Goal: Information Seeking & Learning: Find specific fact

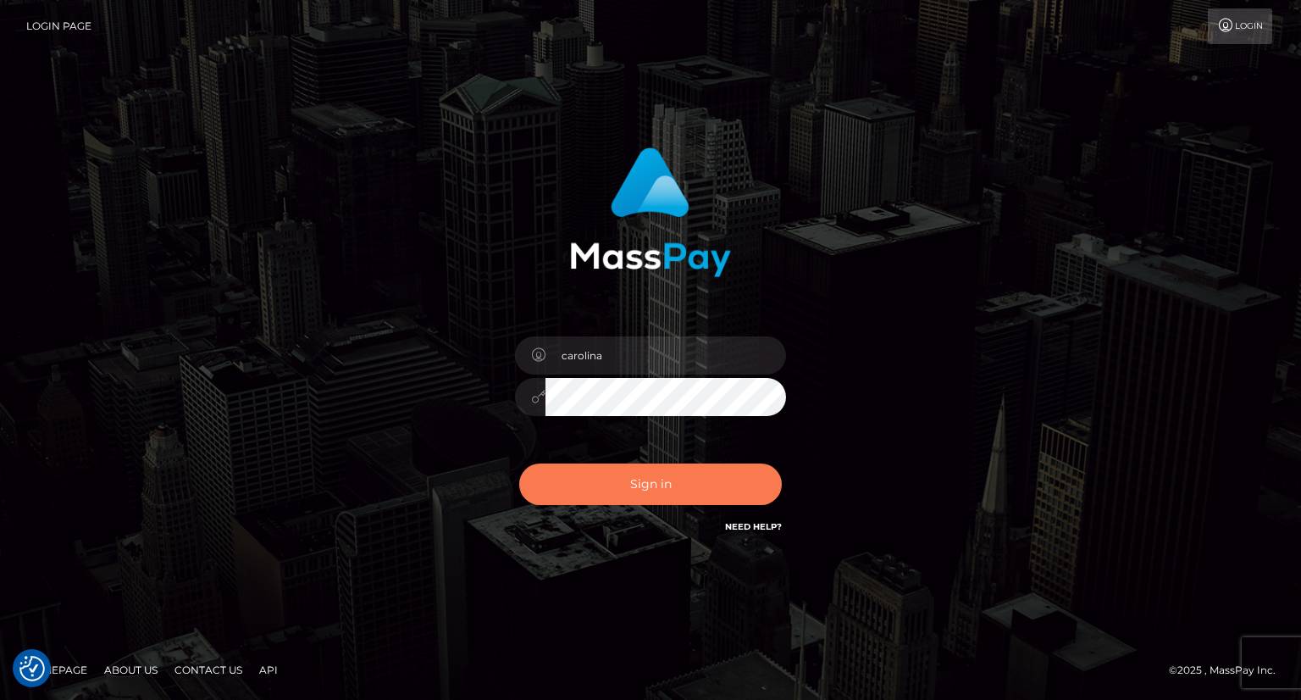
click at [668, 483] on button "Sign in" at bounding box center [650, 484] width 263 height 42
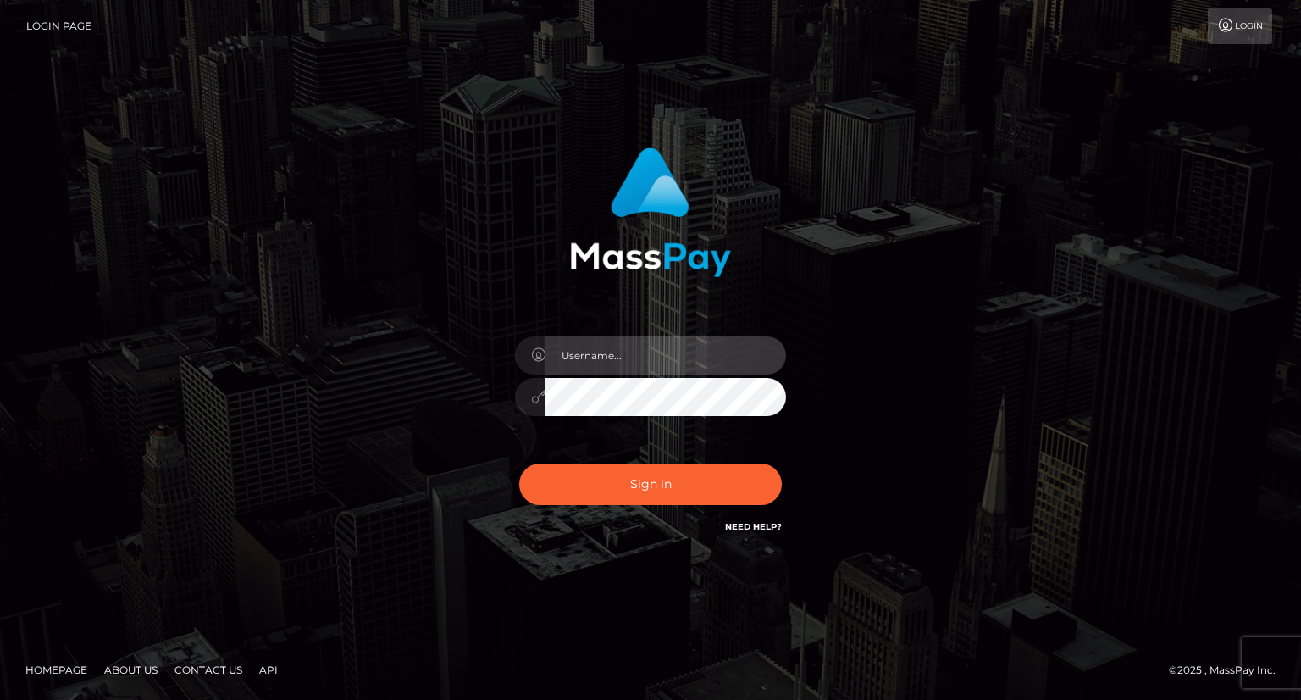
type input "carolina"
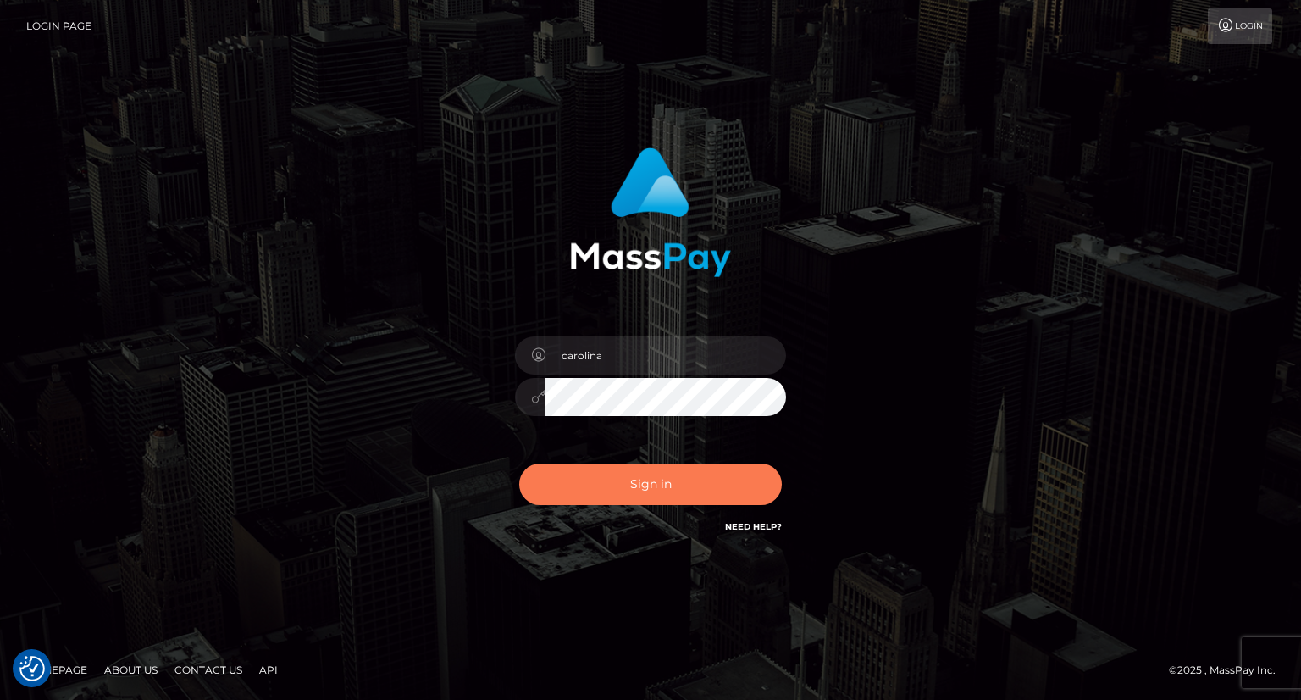
click at [687, 498] on button "Sign in" at bounding box center [650, 484] width 263 height 42
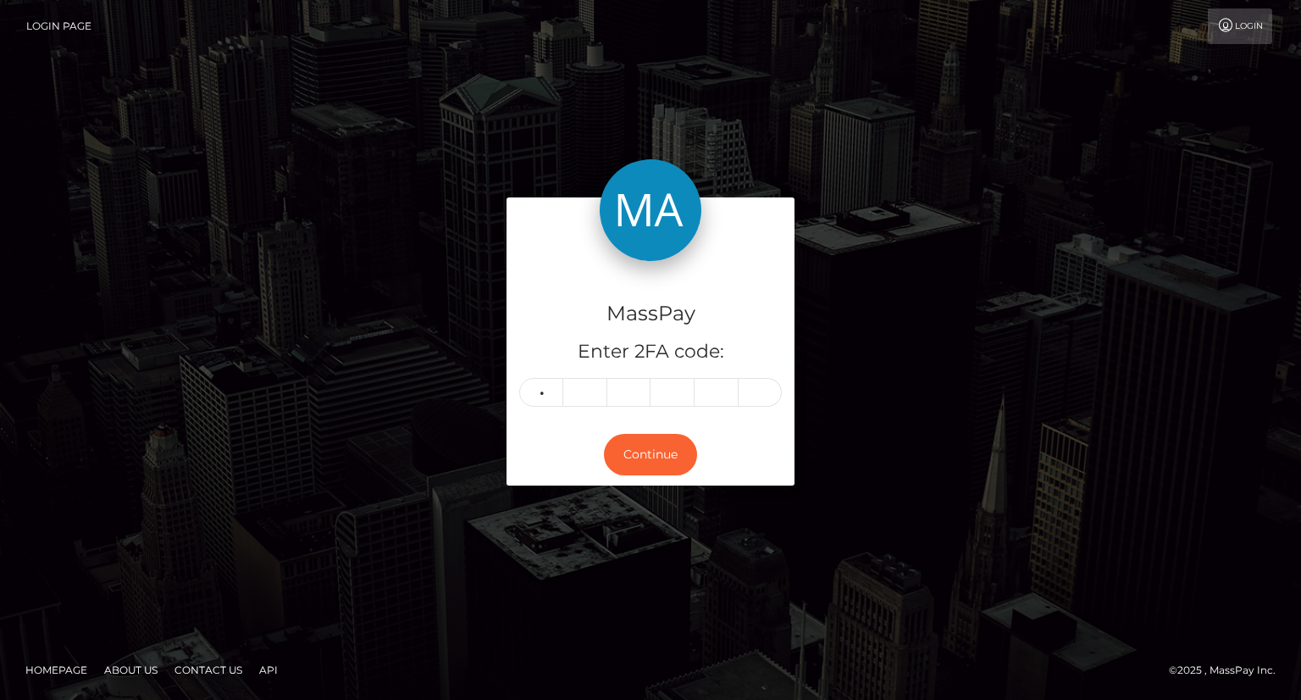
type input "6"
type input "3"
type input "9"
type input "4"
type input "6"
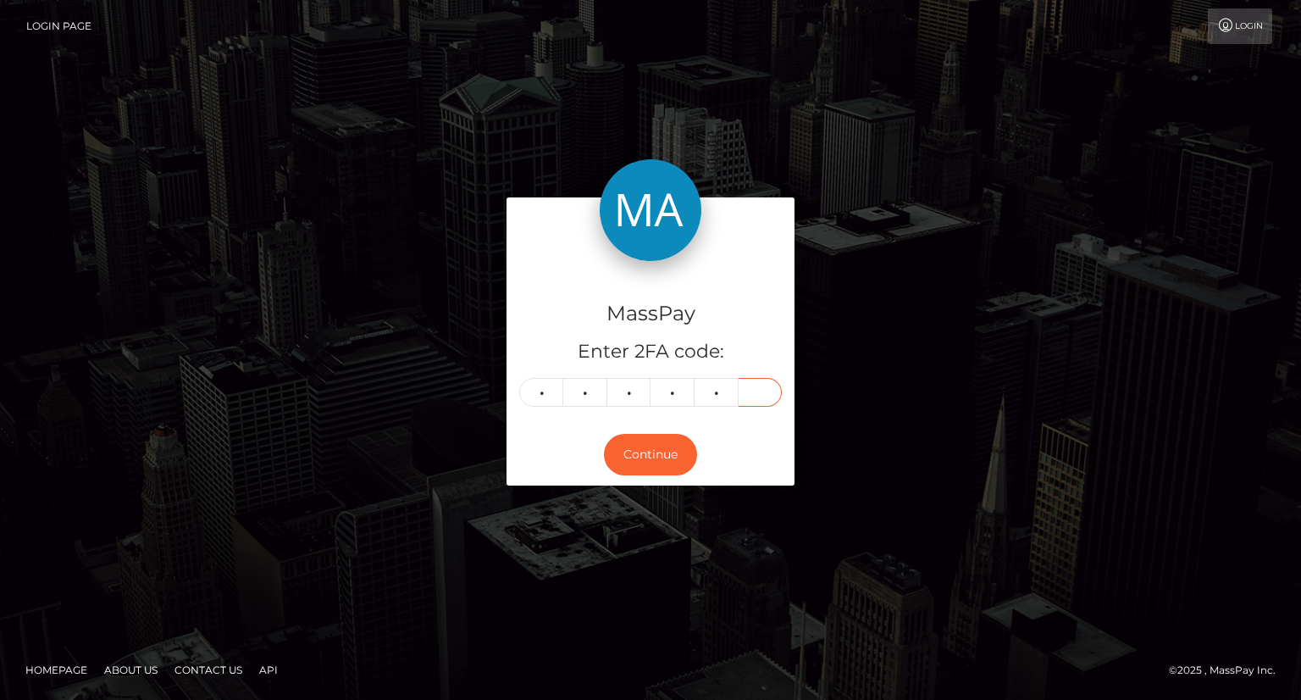
type input "9"
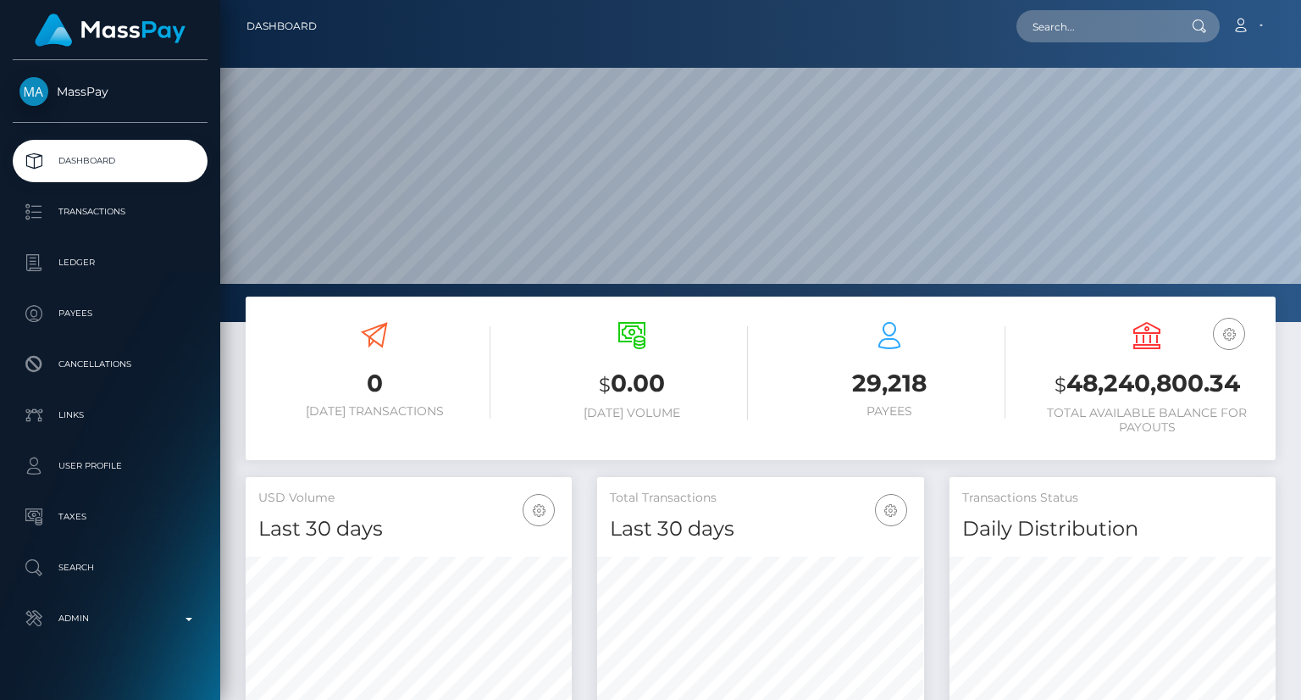
scroll to position [300, 325]
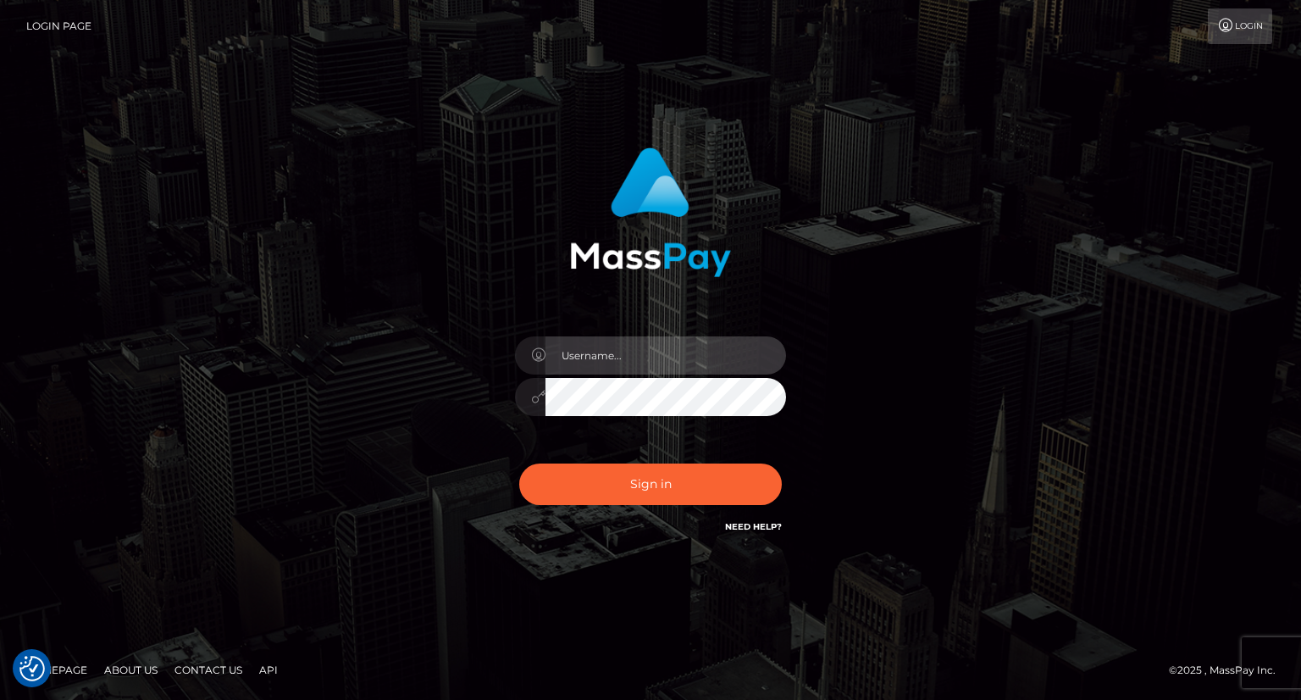
type input "carolina"
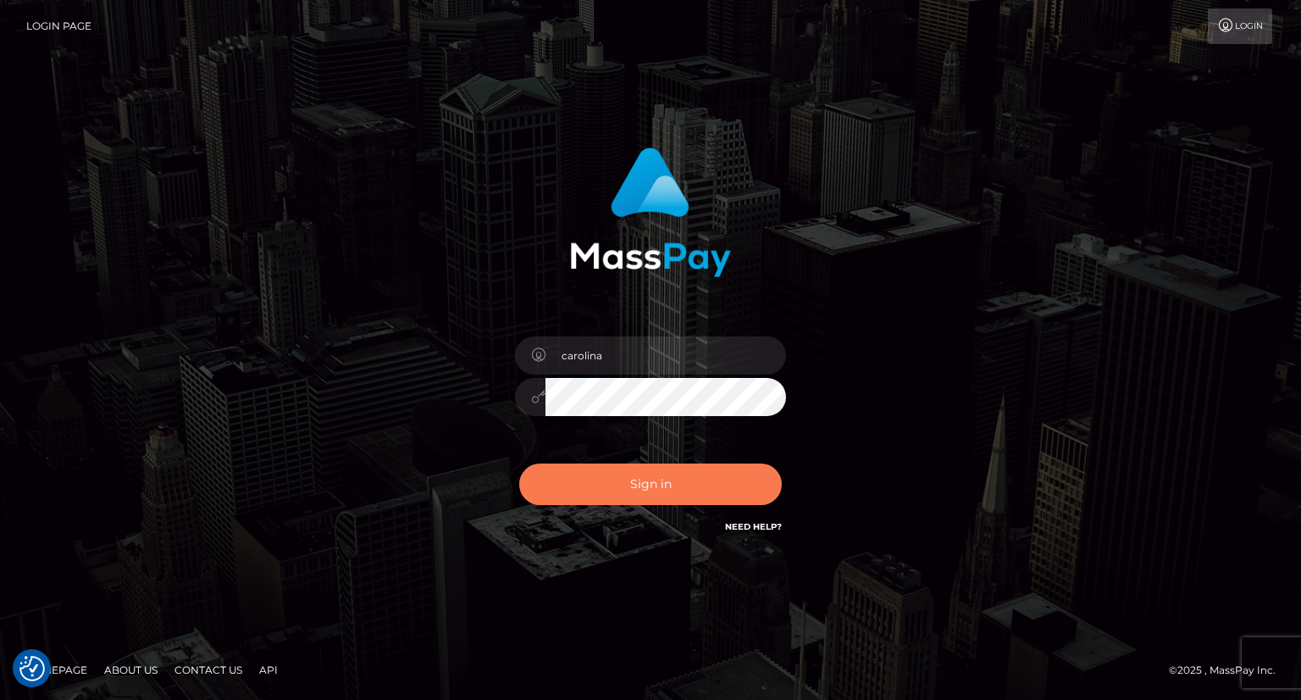
click at [688, 485] on button "Sign in" at bounding box center [650, 484] width 263 height 42
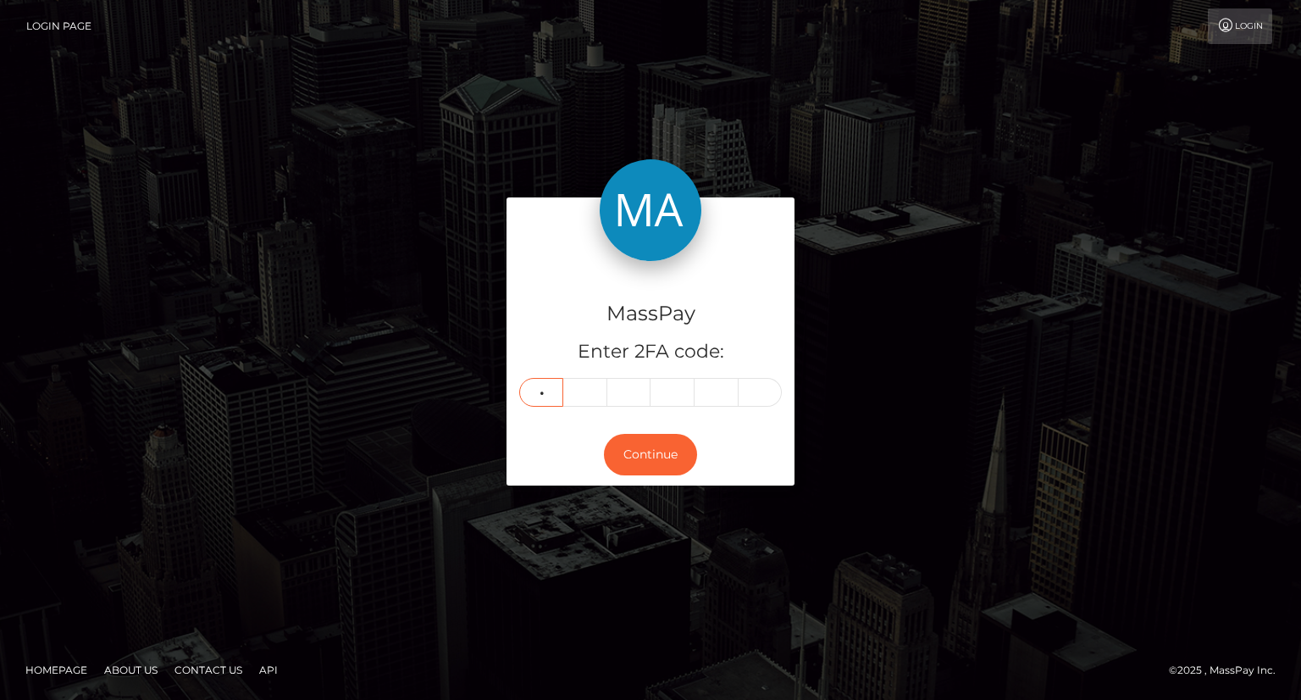
type input "9"
type input "8"
type input "7"
type input "9"
type input "2"
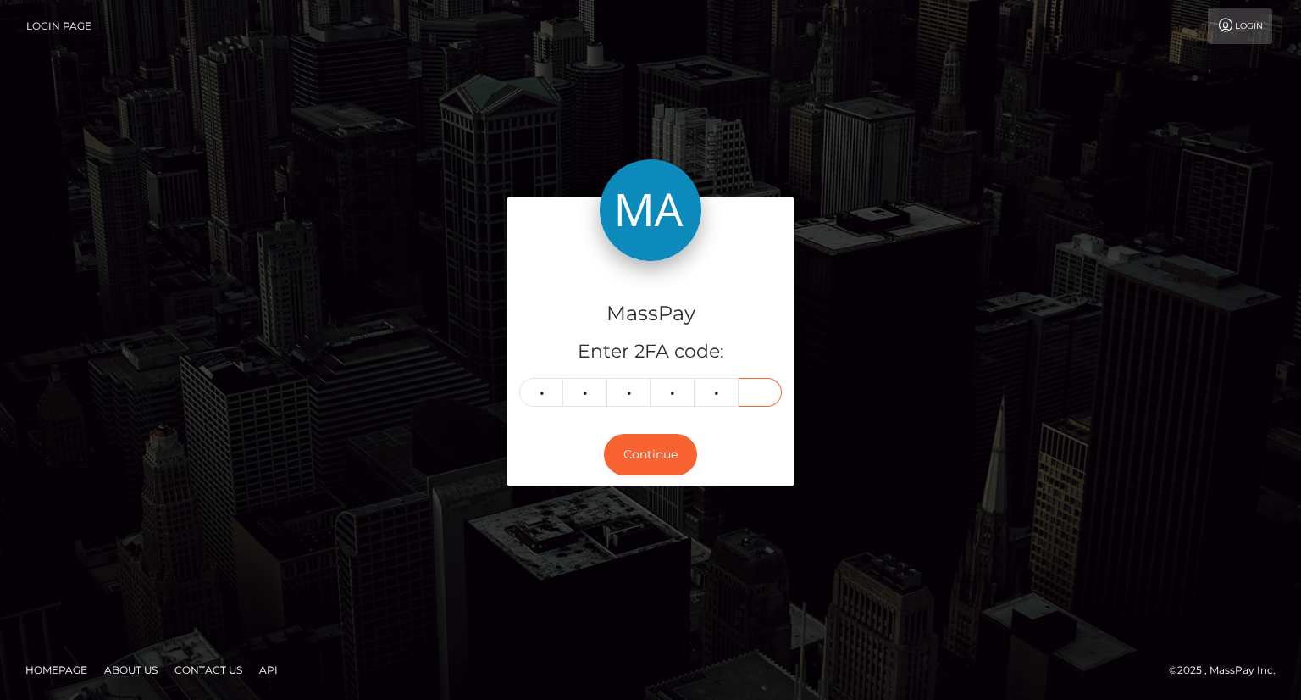
type input "7"
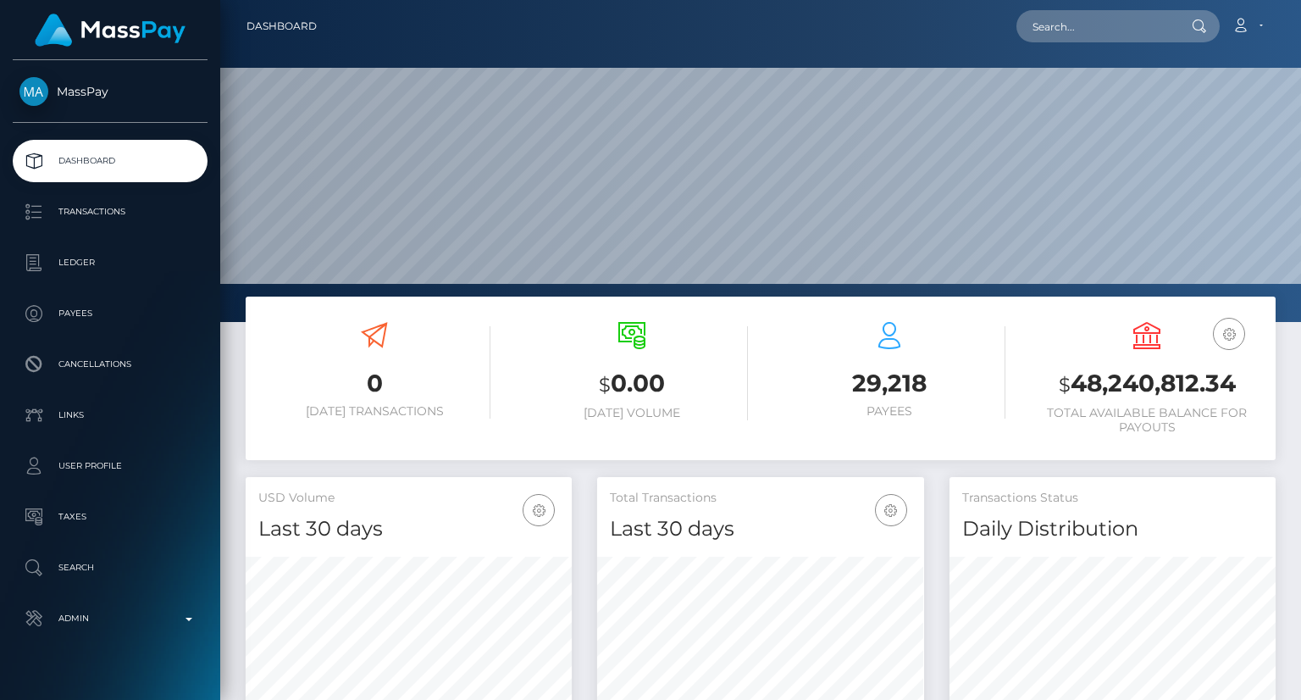
scroll to position [300, 325]
click at [1105, 26] on input "text" at bounding box center [1096, 26] width 159 height 32
paste input "poact_kEwLJ2UC8wha"
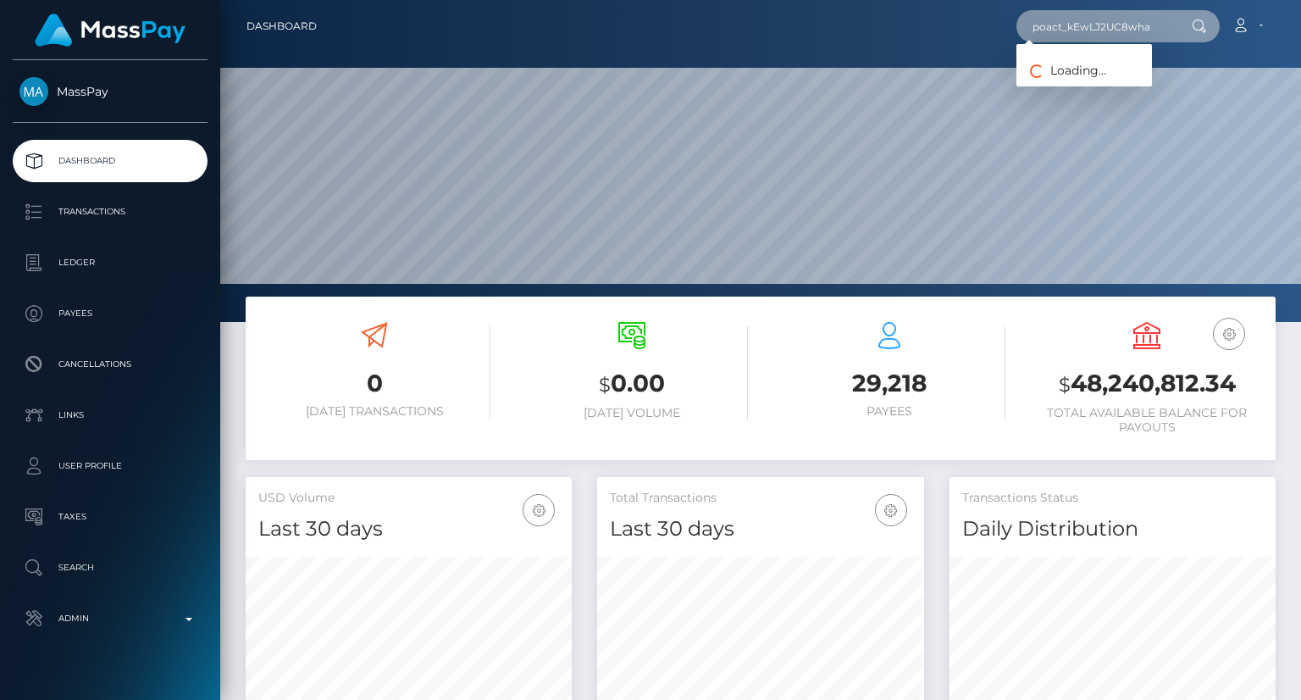
type input "poact_kEwLJ2UC8wha"
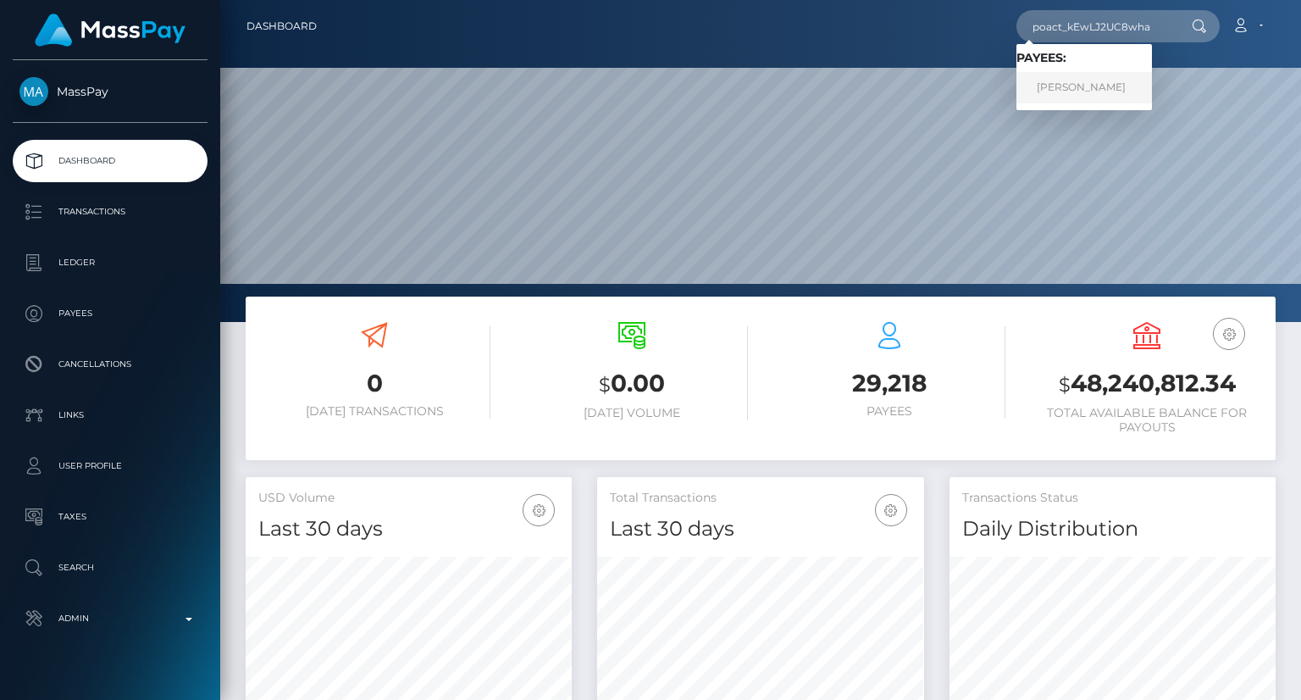
click at [1111, 90] on link "HUSSAIN RAZA" at bounding box center [1085, 87] width 136 height 31
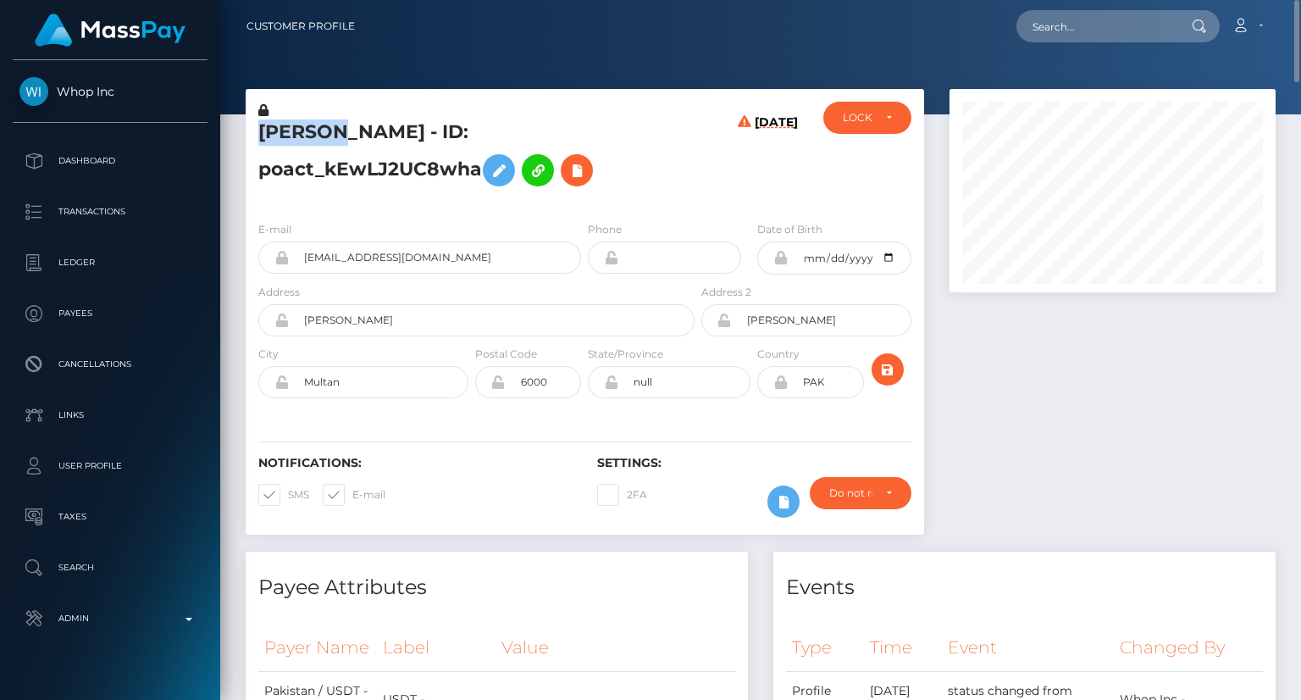
drag, startPoint x: 253, startPoint y: 133, endPoint x: 346, endPoint y: 125, distance: 93.6
click at [346, 125] on div "HUSSAIN RAZA - ID: poact_kEwLJ2UC8wha" at bounding box center [472, 155] width 452 height 106
copy h5 "HUSSAIN"
click at [462, 136] on h5 "HUSSAIN RAZA - ID: poact_kEwLJ2UC8wha" at bounding box center [471, 156] width 427 height 75
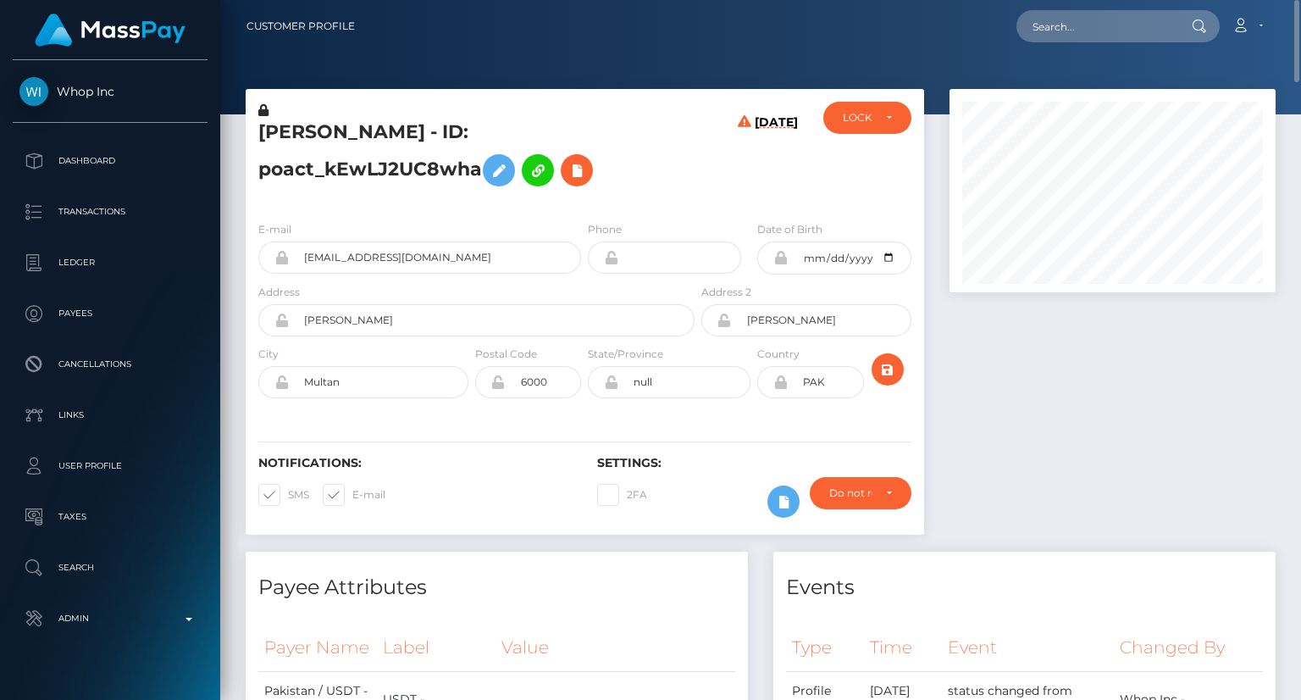
click at [462, 136] on h5 "HUSSAIN RAZA - ID: poact_kEwLJ2UC8wha" at bounding box center [471, 156] width 427 height 75
copy h5 "HUSSAIN RAZA - ID: poact_kEwLJ2UC8wha"
click at [1071, 20] on input "text" at bounding box center [1096, 26] width 159 height 32
paste input "MSP515db2b5f08287d"
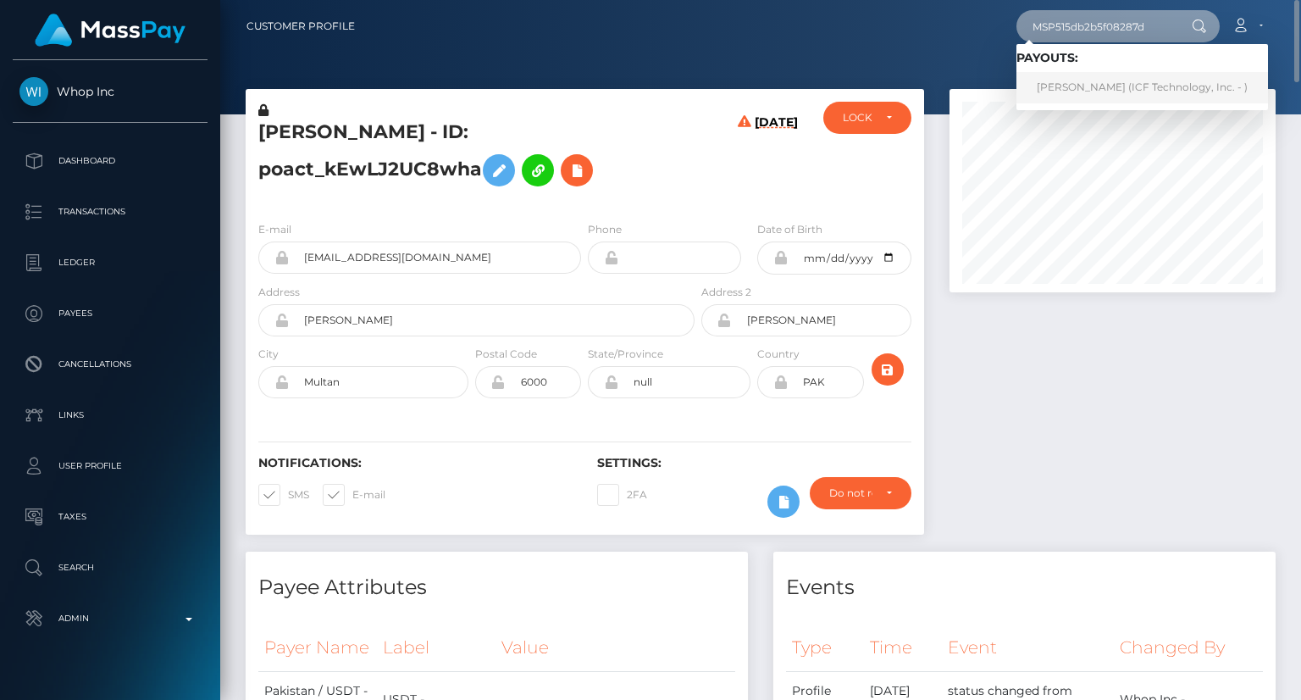
type input "MSP515db2b5f08287d"
click at [1084, 89] on link "catherine vasquez cruz (ICF Technology, Inc. - )" at bounding box center [1143, 87] width 252 height 31
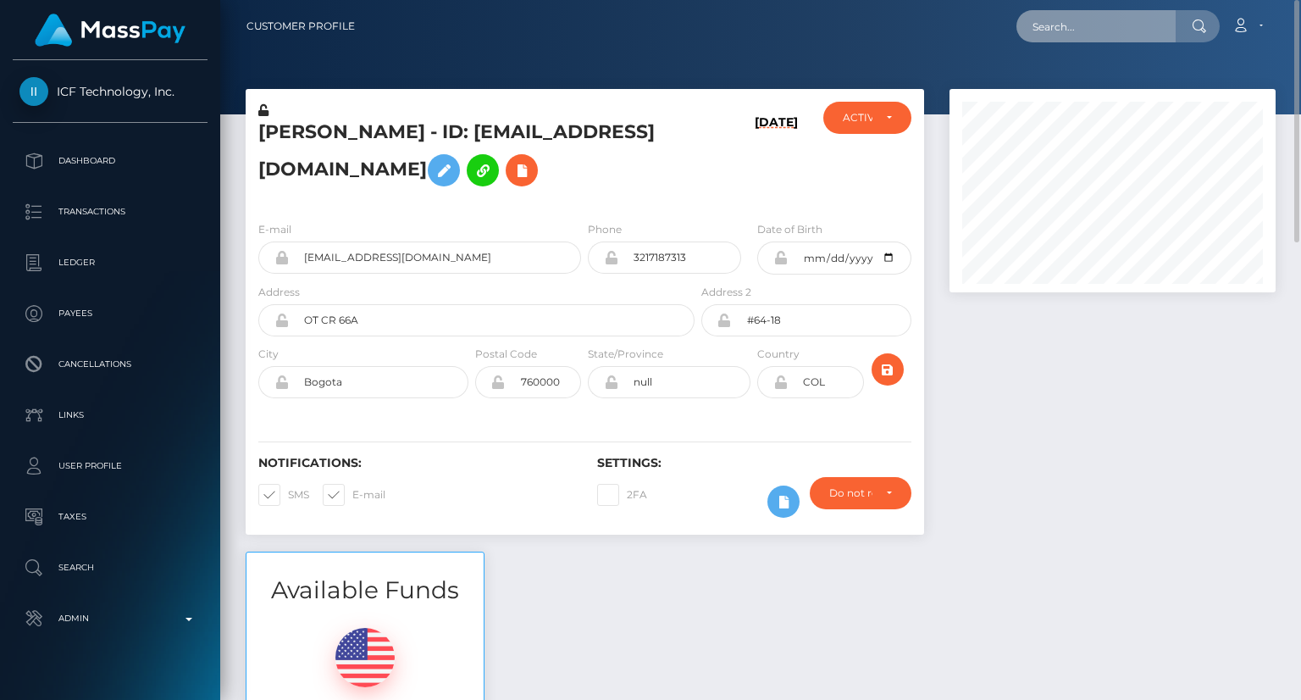
click at [1057, 21] on input "text" at bounding box center [1096, 26] width 159 height 32
paste input "MSP515db2b5f08287d"
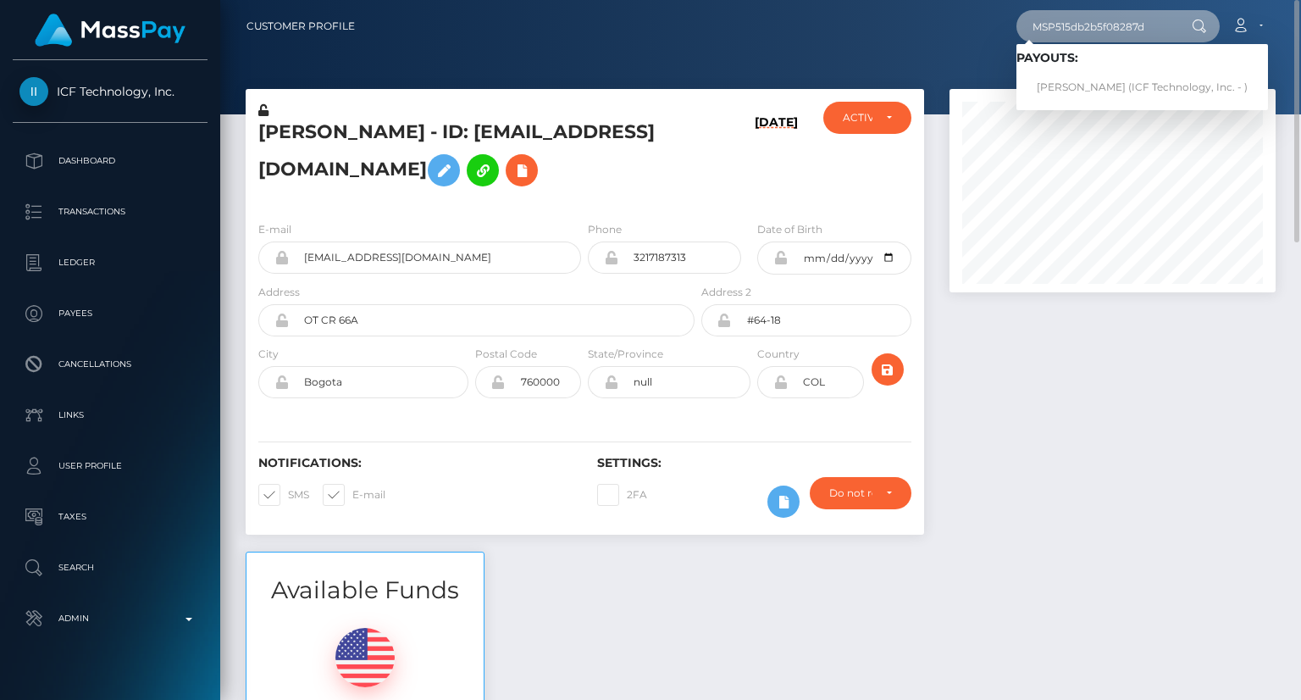
type input "MSP515db2b5f08287d"
click at [811, 50] on nav "Customer Profile MSP515db2b5f08287d Loading... Loading... Payouts: [PERSON_NAME…" at bounding box center [760, 26] width 1081 height 53
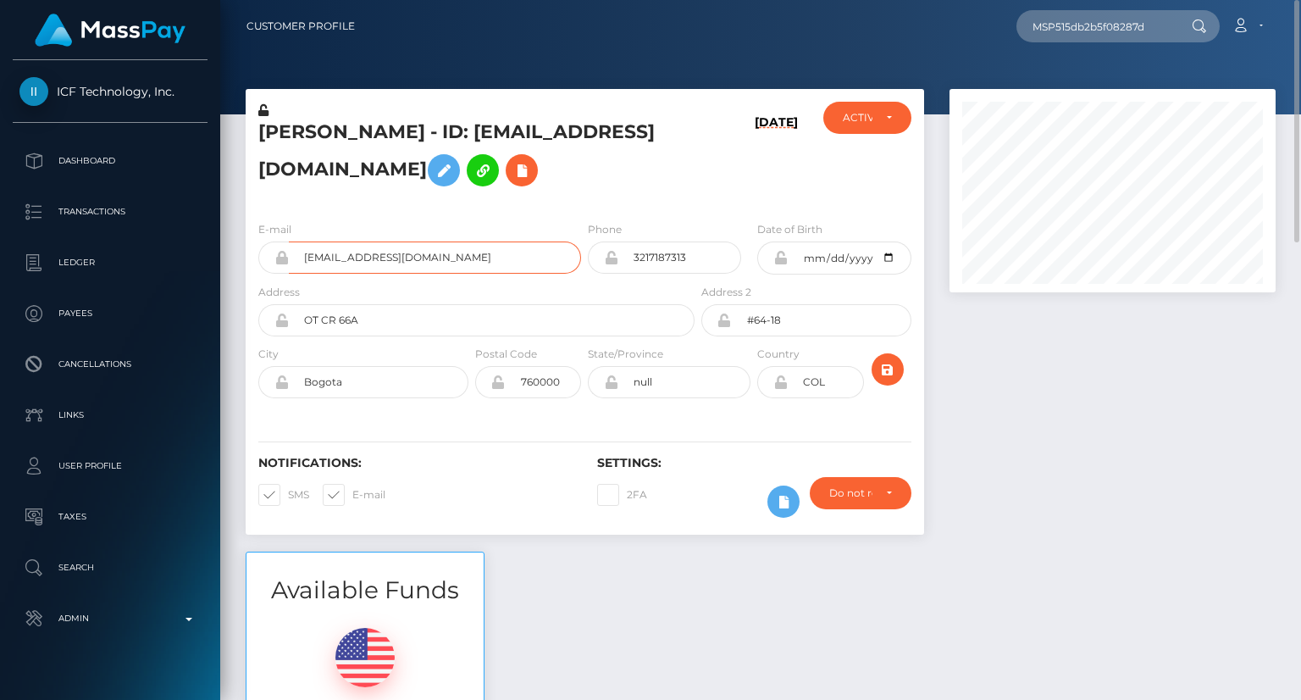
click at [356, 257] on input "[EMAIL_ADDRESS][DOMAIN_NAME]" at bounding box center [435, 257] width 292 height 32
click at [356, 257] on input "everalone568@gmail.com" at bounding box center [435, 257] width 292 height 32
click at [459, 115] on div "[PERSON_NAME] - ID: [EMAIL_ADDRESS][DOMAIN_NAME]" at bounding box center [472, 155] width 452 height 106
click at [1108, 28] on input "MSP515db2b5f08287d" at bounding box center [1096, 26] width 159 height 32
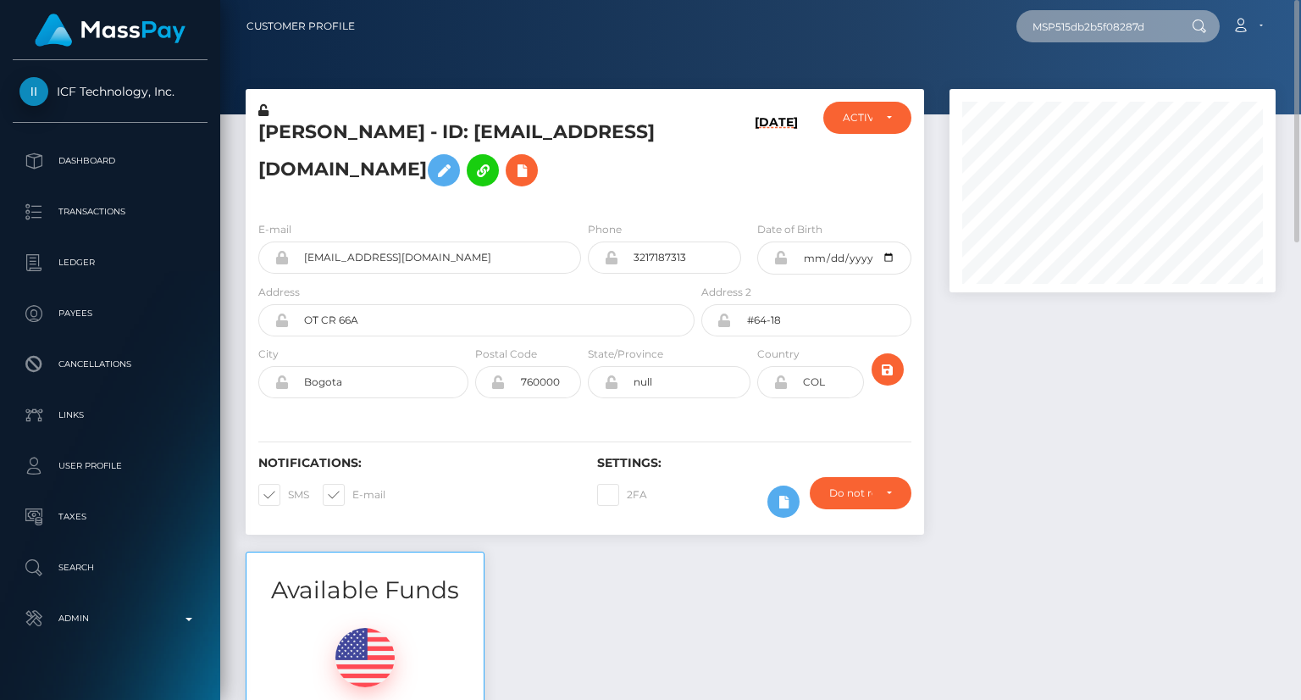
click at [1108, 28] on input "MSP515db2b5f08287d" at bounding box center [1096, 26] width 159 height 32
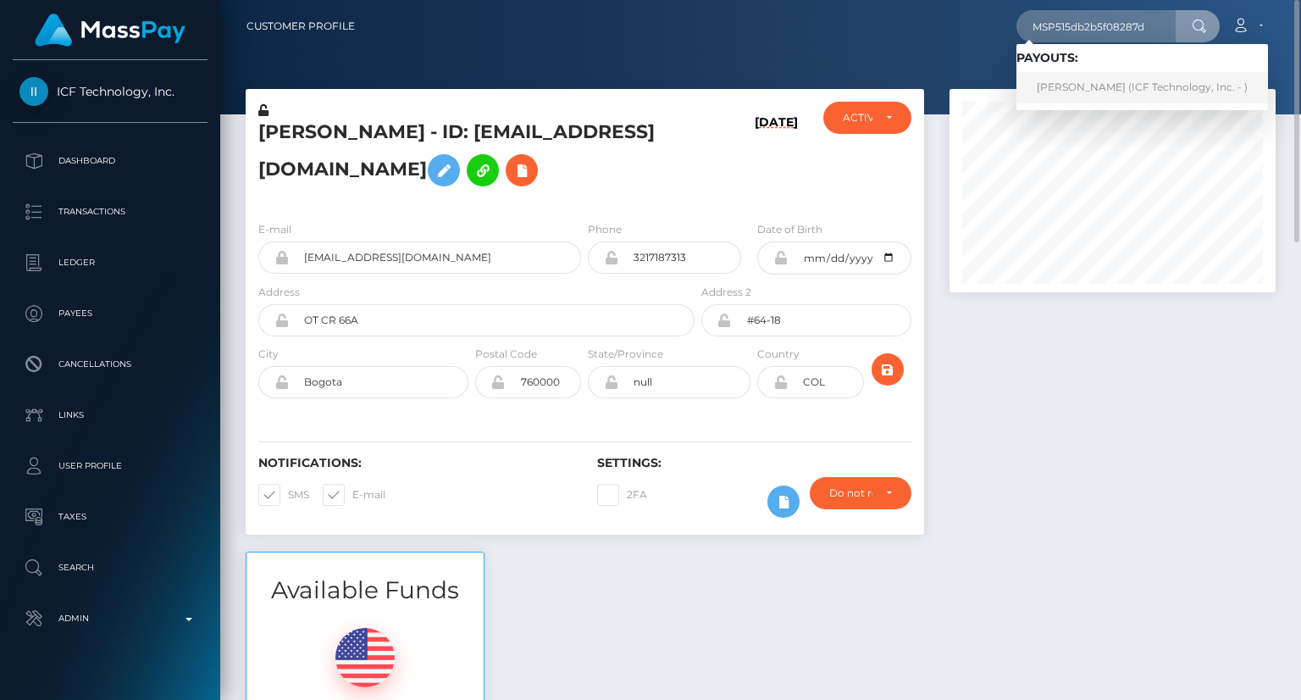
click at [1115, 80] on link "catherine vasquez cruz (ICF Technology, Inc. - )" at bounding box center [1143, 87] width 252 height 31
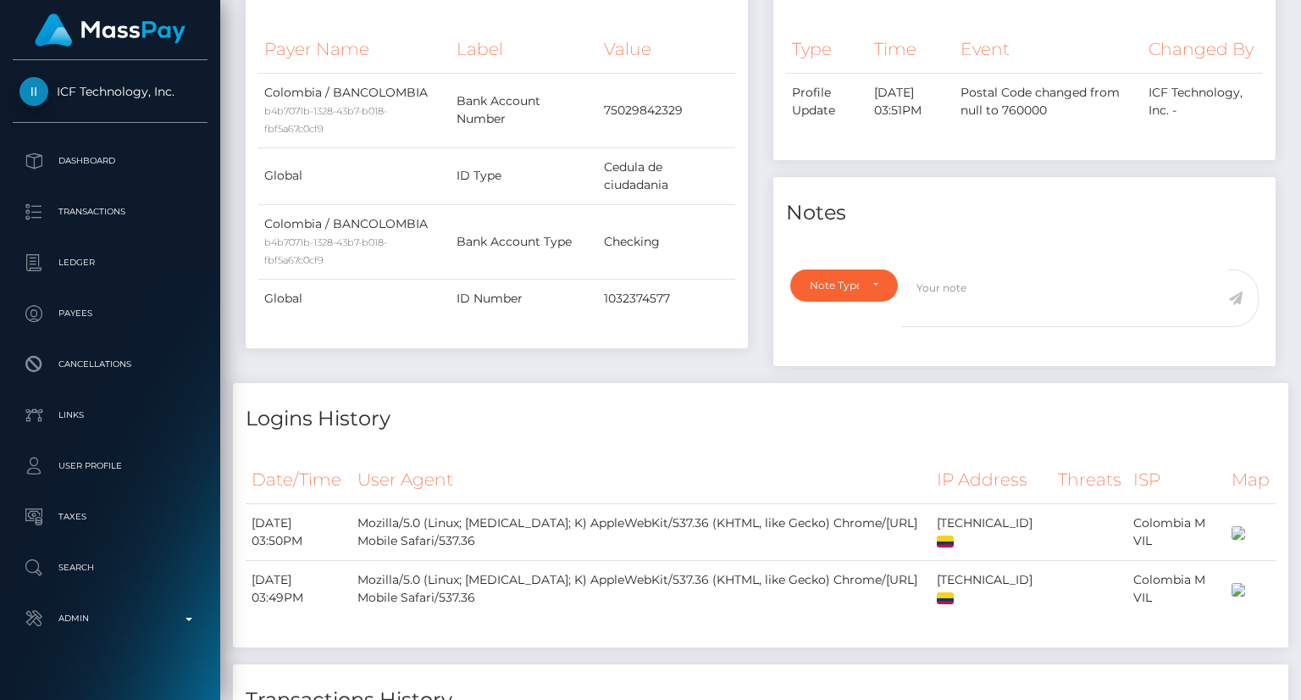
scroll to position [1271, 0]
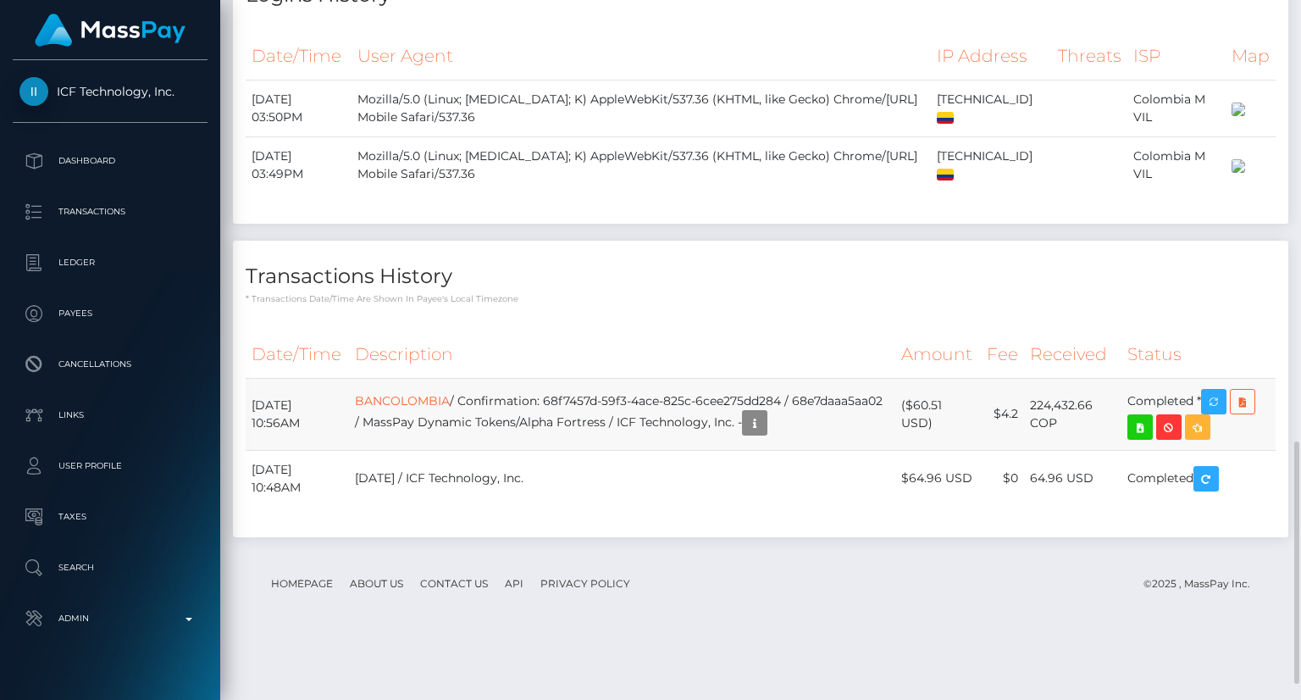
drag, startPoint x: 933, startPoint y: 526, endPoint x: 912, endPoint y: 507, distance: 27.6
click at [912, 450] on td "($60.51 USD)" at bounding box center [938, 414] width 86 height 72
copy td "$60.51 USD"
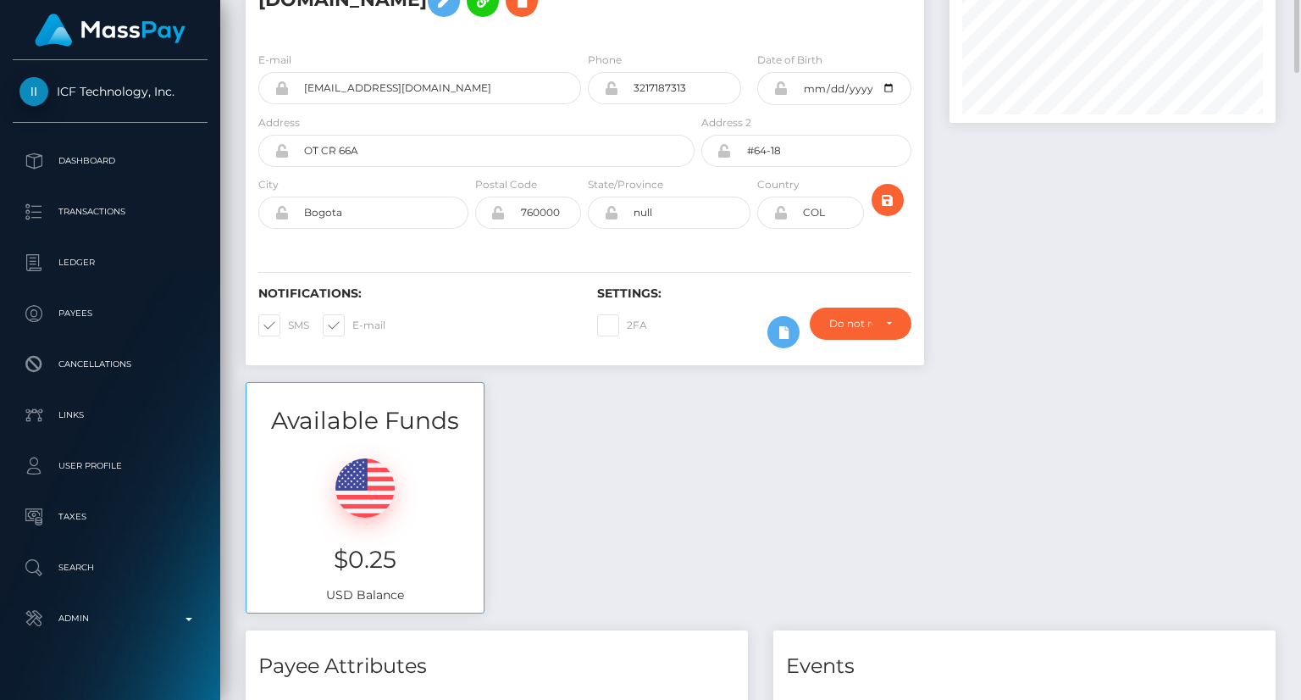
scroll to position [0, 0]
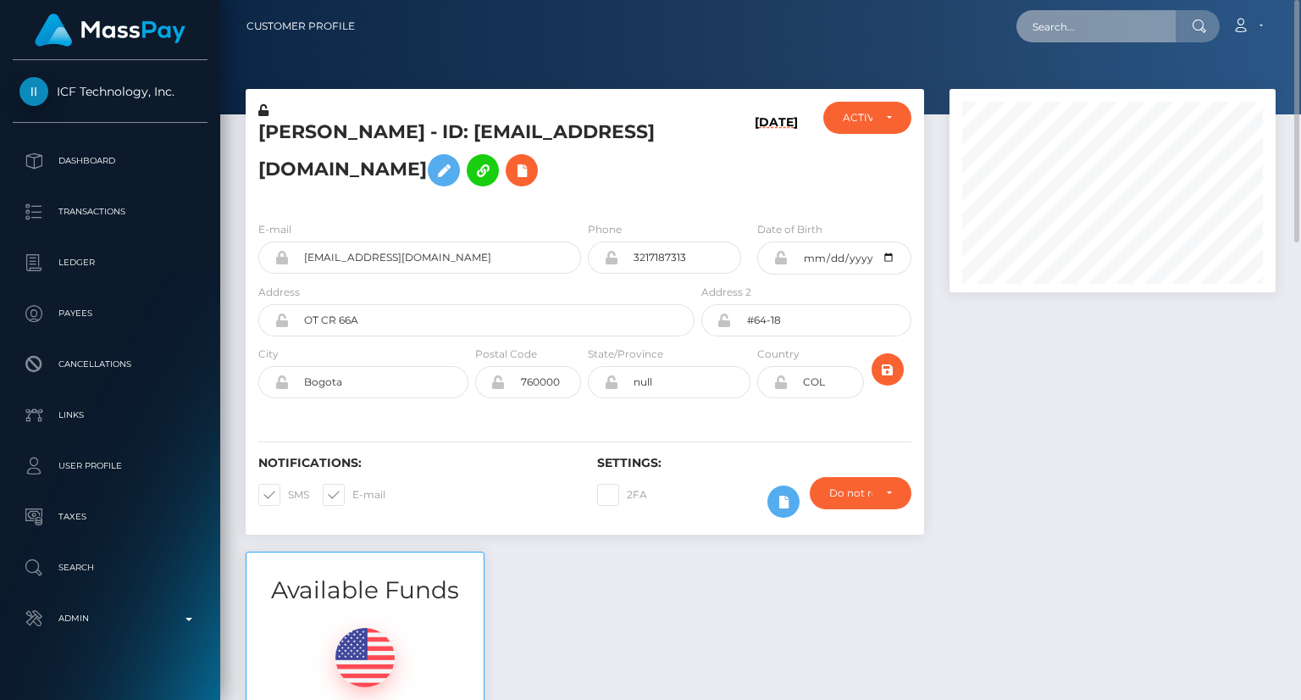
click at [1049, 28] on input "text" at bounding box center [1096, 26] width 159 height 32
paste input "MSP7882ac50609b882"
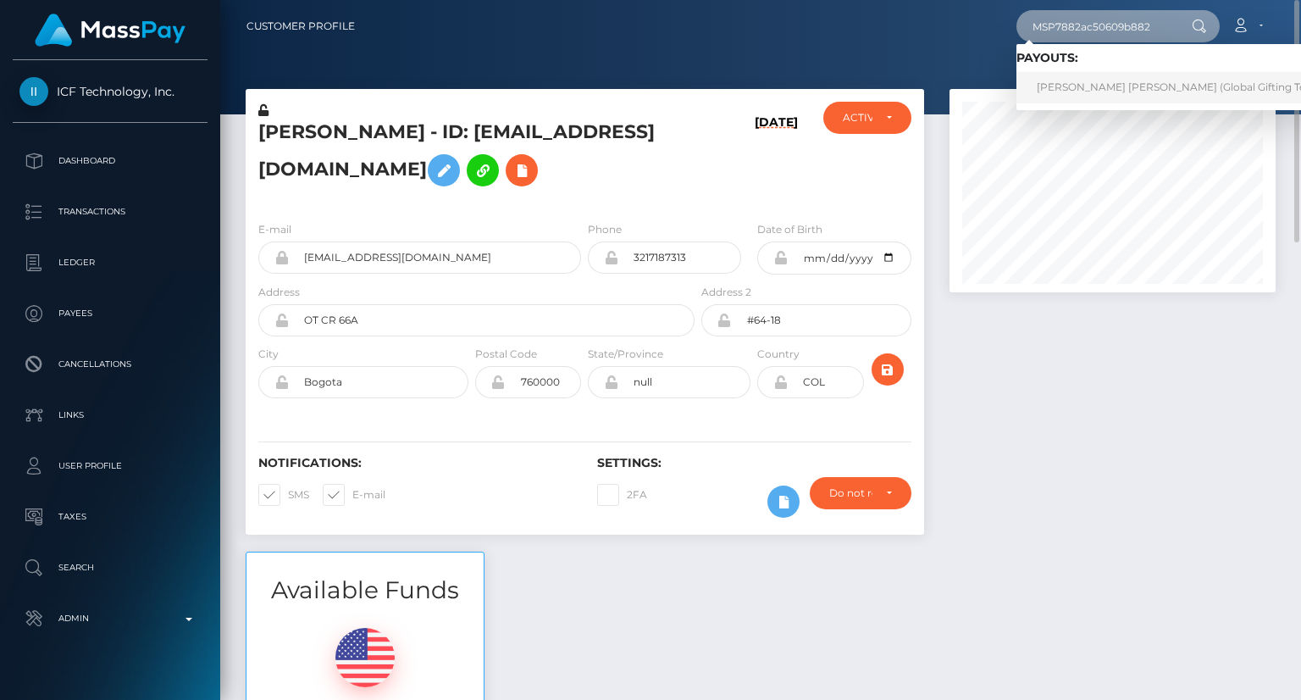
type input "MSP7882ac50609b882"
click at [1096, 92] on link "KAROL MICHELT RIOS GARCIA (Global Gifting Technologies Inc - Throne)" at bounding box center [1233, 87] width 433 height 31
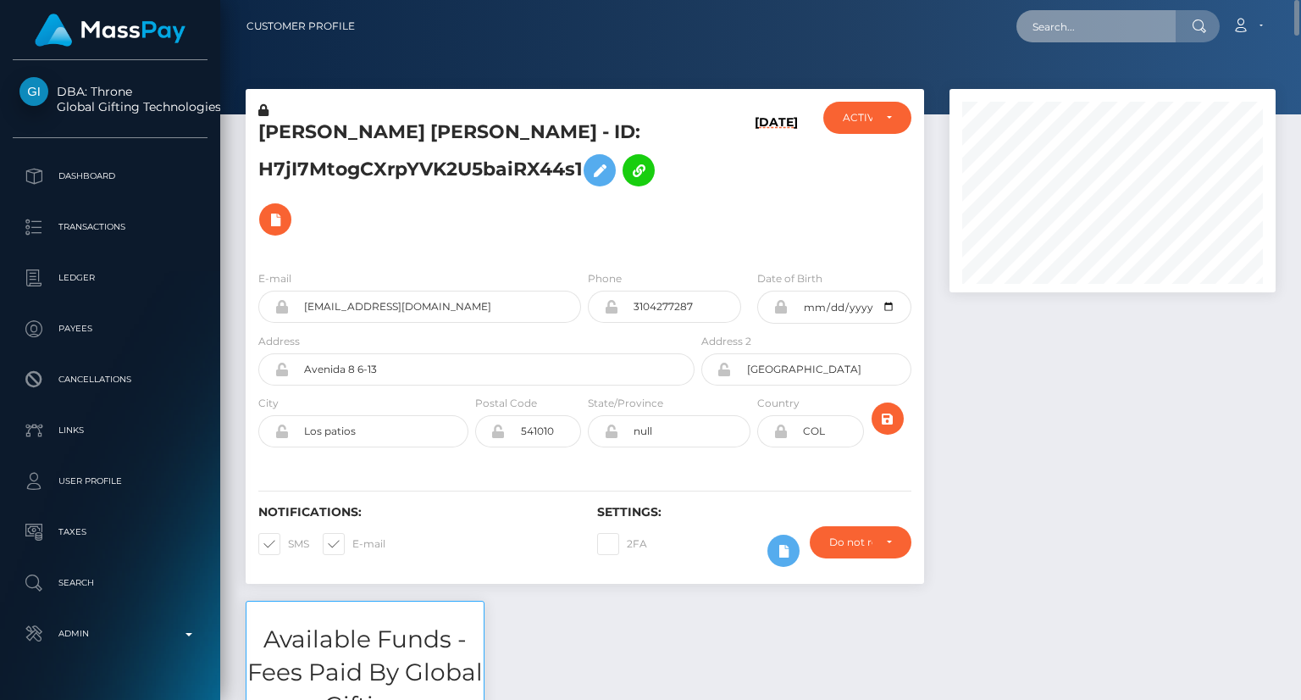
click at [1034, 25] on input "text" at bounding box center [1096, 26] width 159 height 32
paste input "MSPfbd56eeba4c38d4"
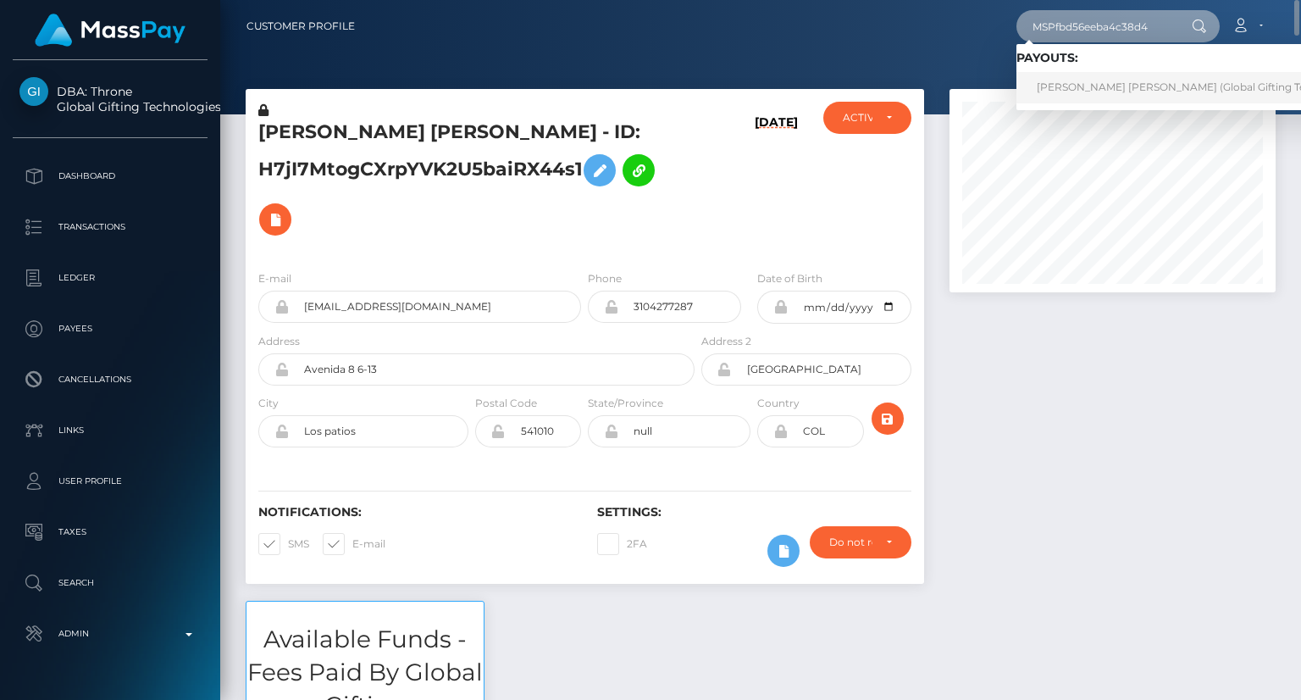
type input "MSPfbd56eeba4c38d4"
click at [1184, 103] on link "[PERSON_NAME] [PERSON_NAME] (Global Gifting Technologies Inc - Throne)" at bounding box center [1233, 87] width 433 height 31
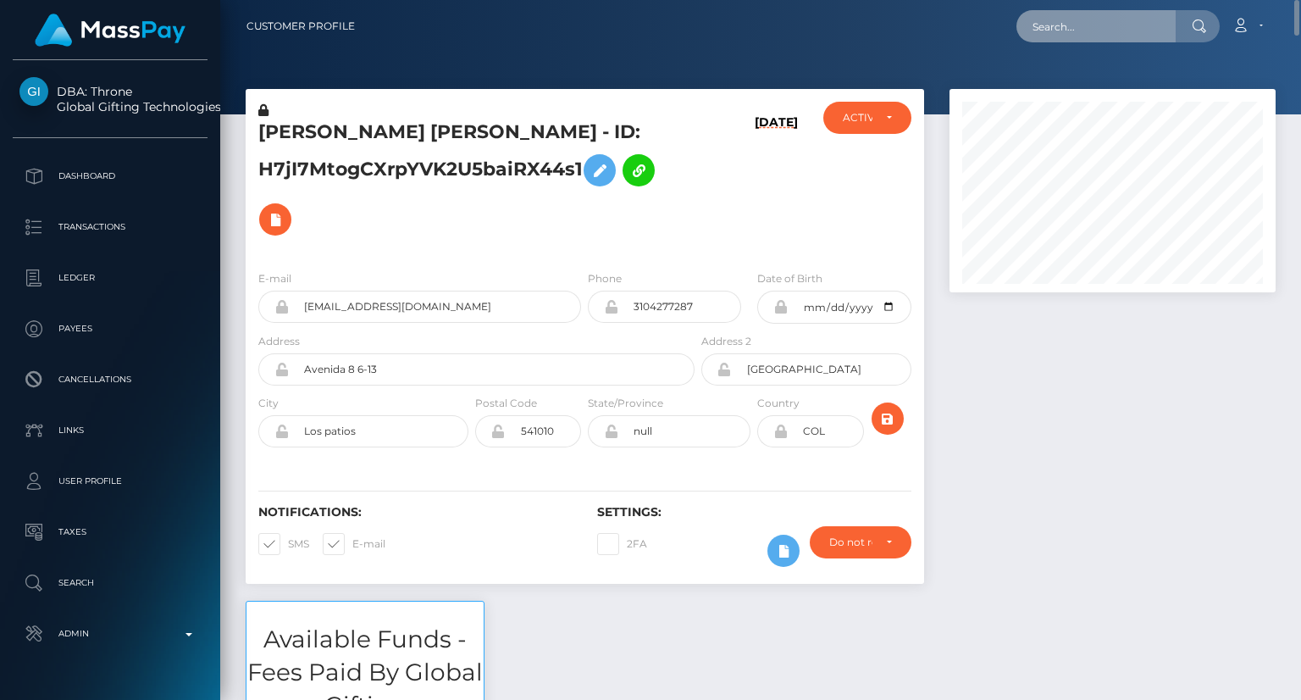
click at [1098, 18] on input "text" at bounding box center [1096, 26] width 159 height 32
paste input "MSPca3840d57c05a7e"
type input "MSPca3840d57c05a7e"
click at [1100, 26] on input "MSPca3840d57c05a7e" at bounding box center [1096, 26] width 159 height 32
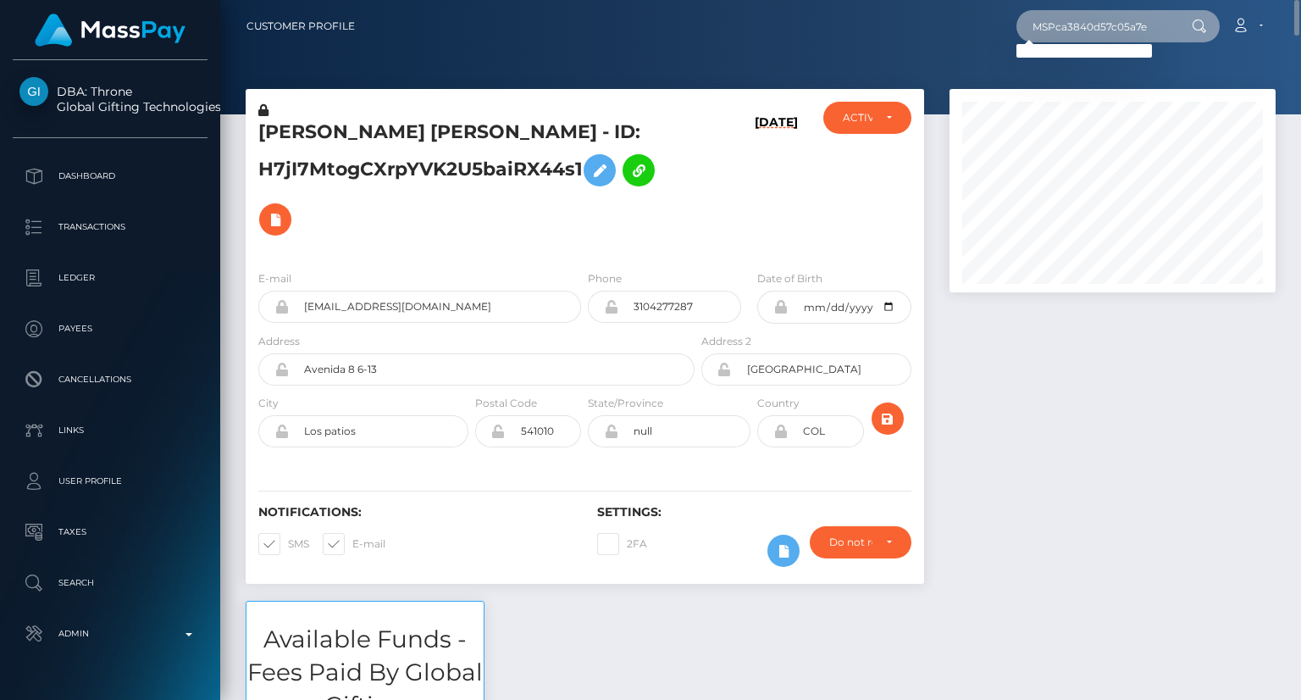
click at [1098, 24] on input "MSPca3840d57c05a7e" at bounding box center [1096, 26] width 159 height 32
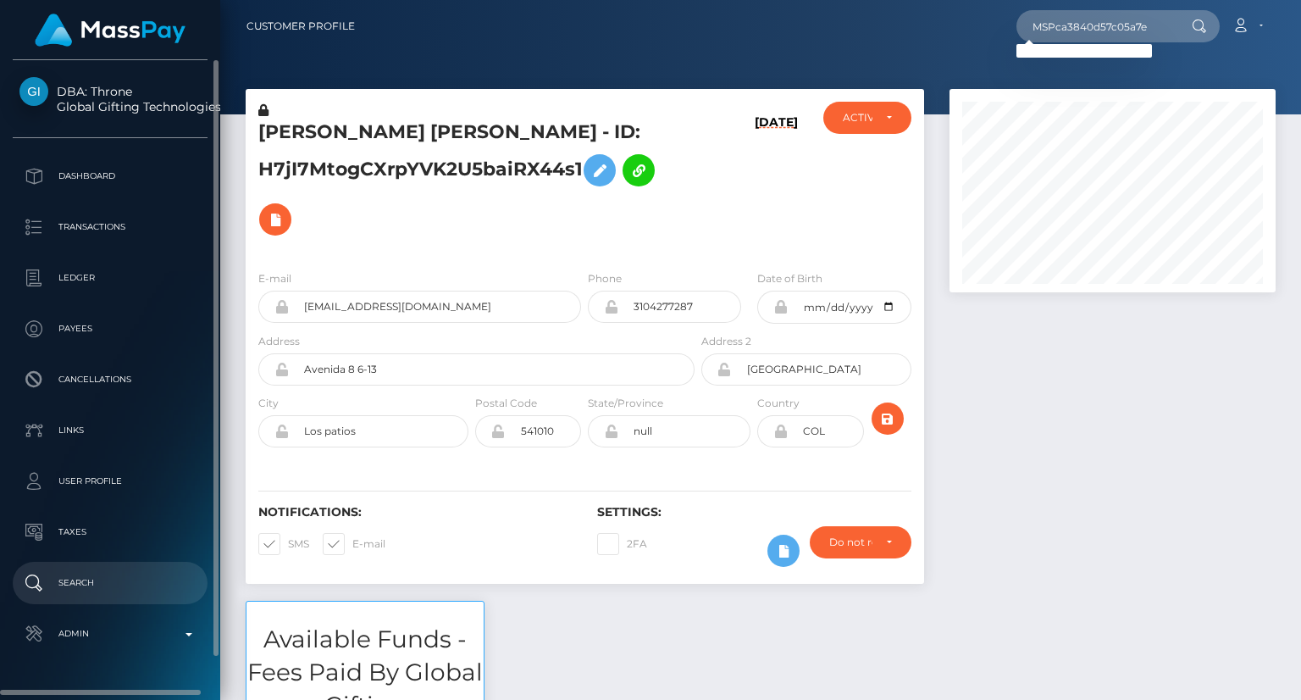
click at [119, 593] on p "Search" at bounding box center [109, 582] width 181 height 25
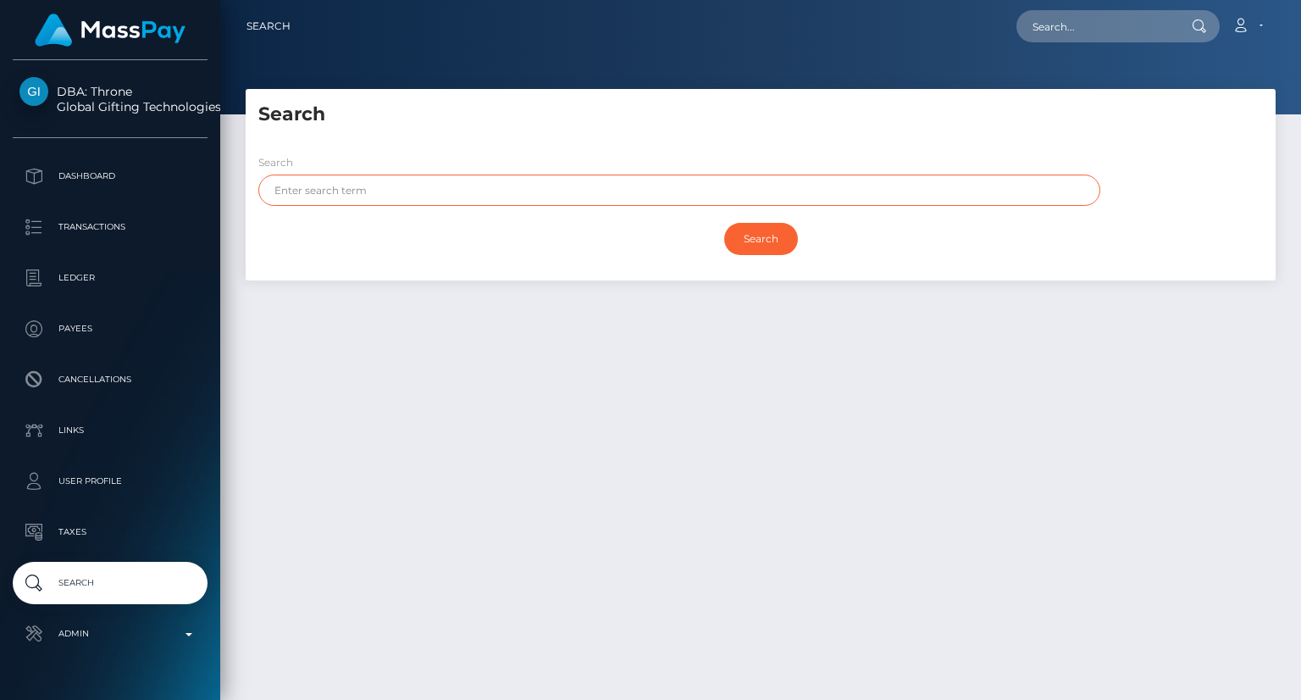
click at [324, 202] on input "text" at bounding box center [679, 190] width 842 height 31
paste input "MARIANGELA"
click at [762, 232] on input "Search" at bounding box center [761, 239] width 74 height 32
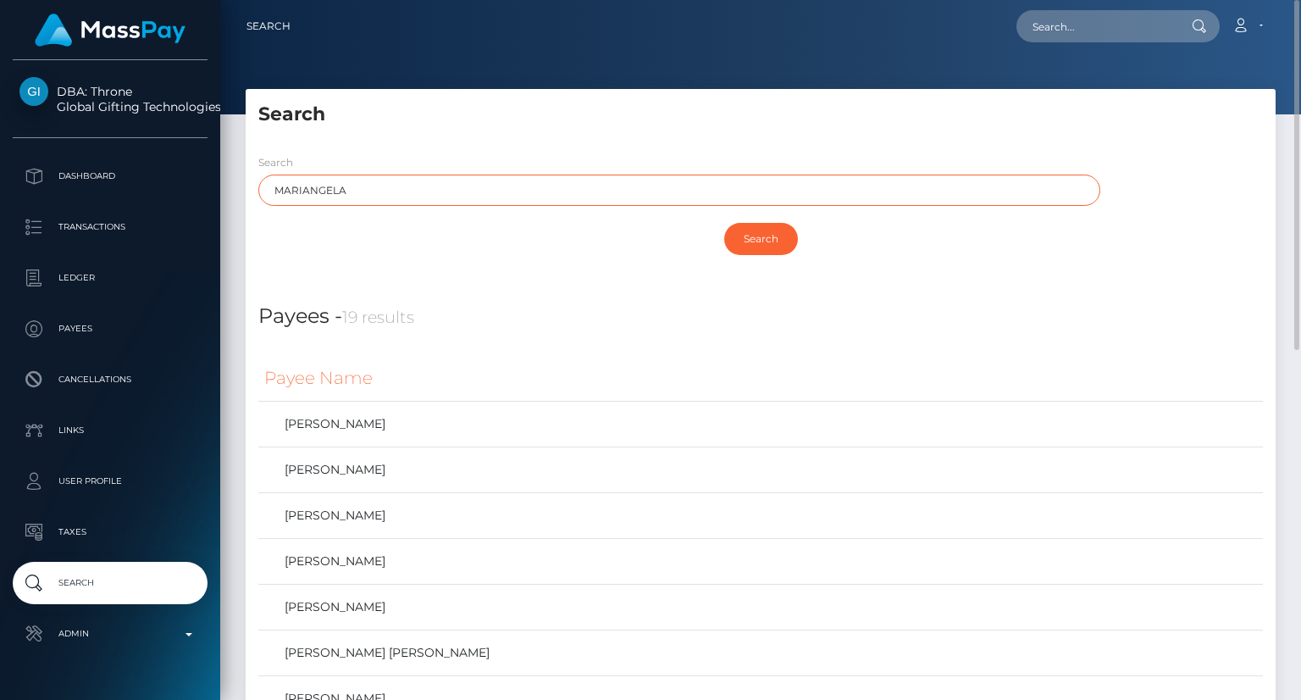
click at [329, 191] on input "MARIANGELA" at bounding box center [679, 190] width 842 height 31
paste input "ROJAS"
click at [756, 237] on input "Search" at bounding box center [761, 239] width 74 height 32
click at [305, 193] on input "ROJAS" at bounding box center [679, 190] width 842 height 31
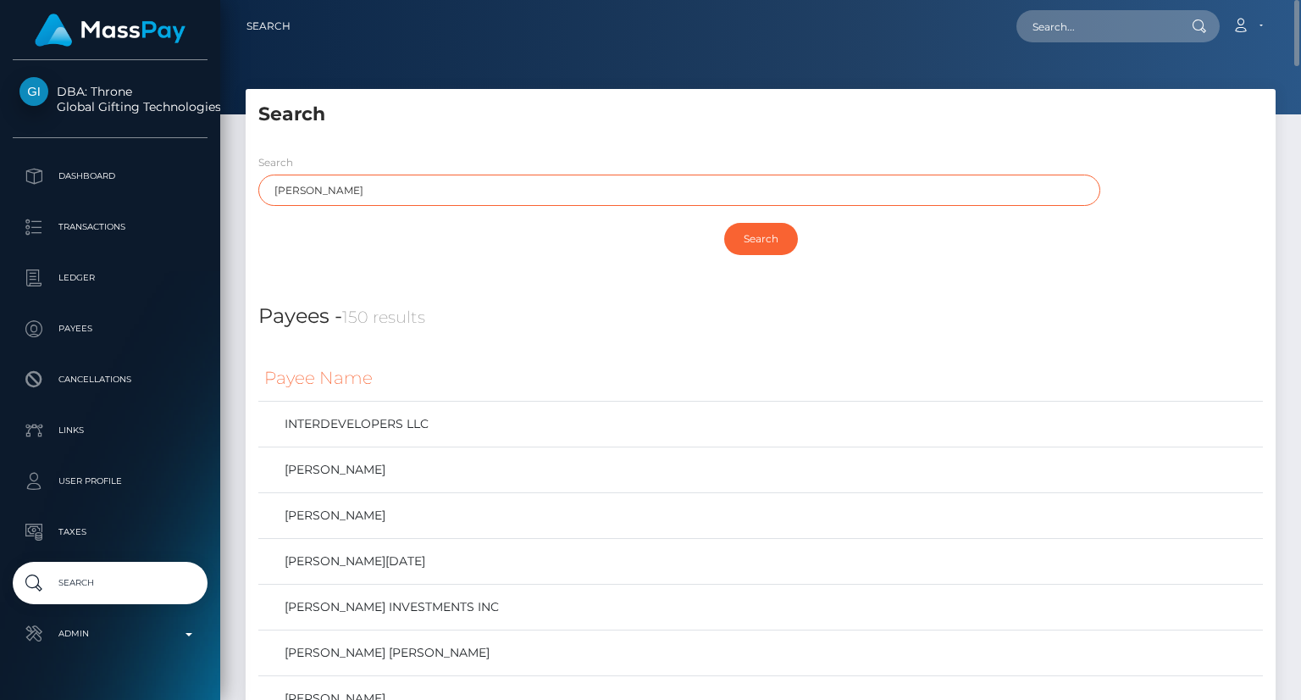
click at [305, 193] on input "ROJAS" at bounding box center [679, 190] width 842 height 31
paste input "EYES"
type input "REYES"
click at [779, 253] on input "Search" at bounding box center [761, 239] width 74 height 32
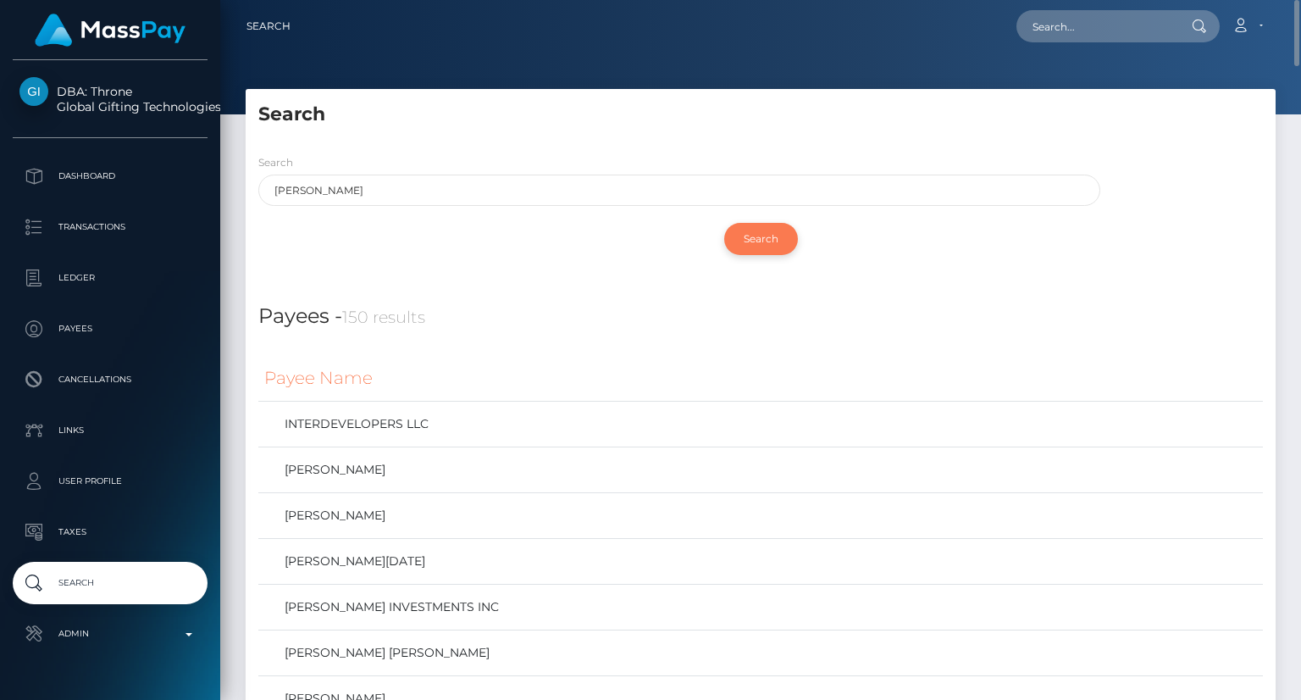
click at [763, 236] on input "Search" at bounding box center [761, 239] width 74 height 32
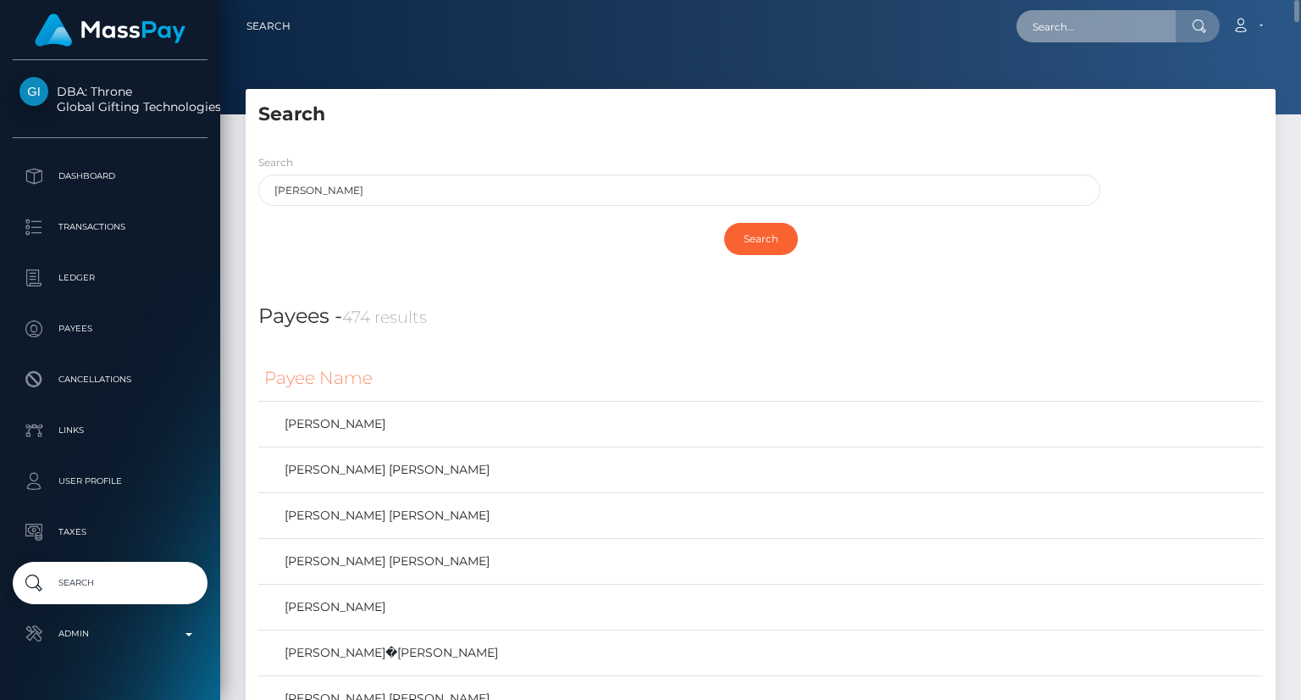
click at [1113, 28] on input "text" at bounding box center [1096, 26] width 159 height 32
paste input "MSP56f4e4fe20bb669"
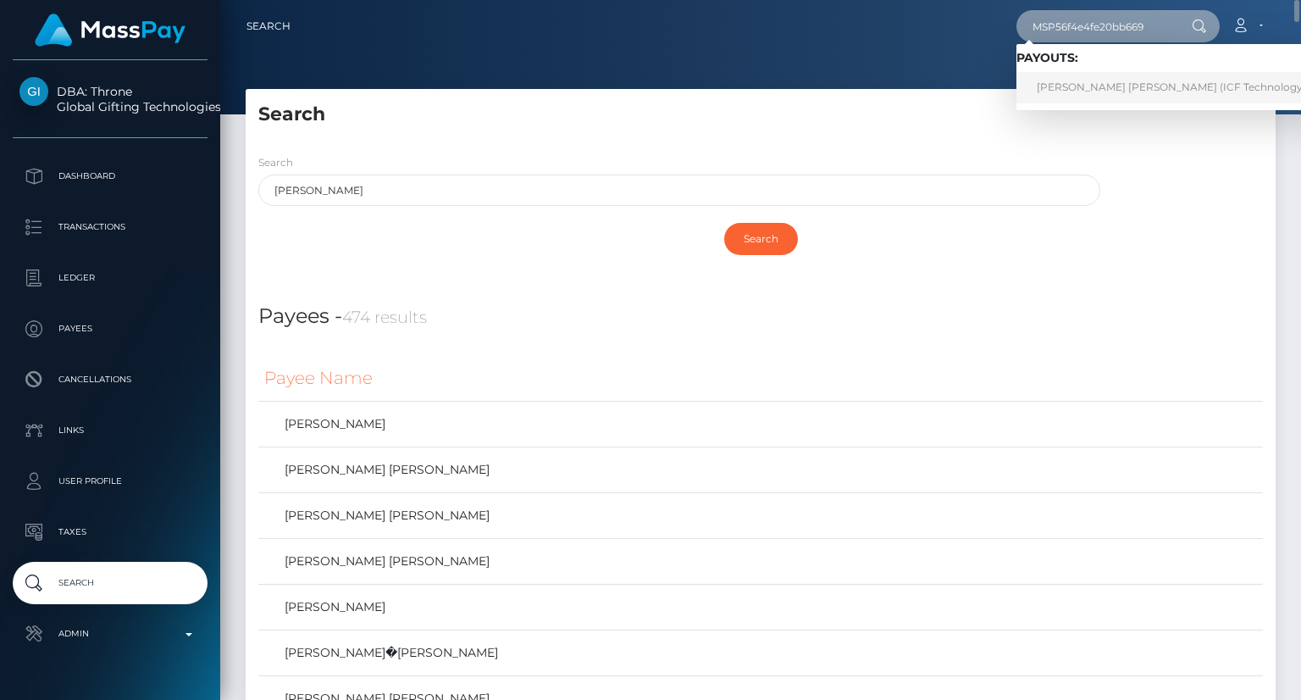
type input "MSP56f4e4fe20bb669"
click at [1118, 93] on link "Mariangela Nathalia Reyes Rojas (ICF Technology, Inc. - )" at bounding box center [1188, 87] width 343 height 31
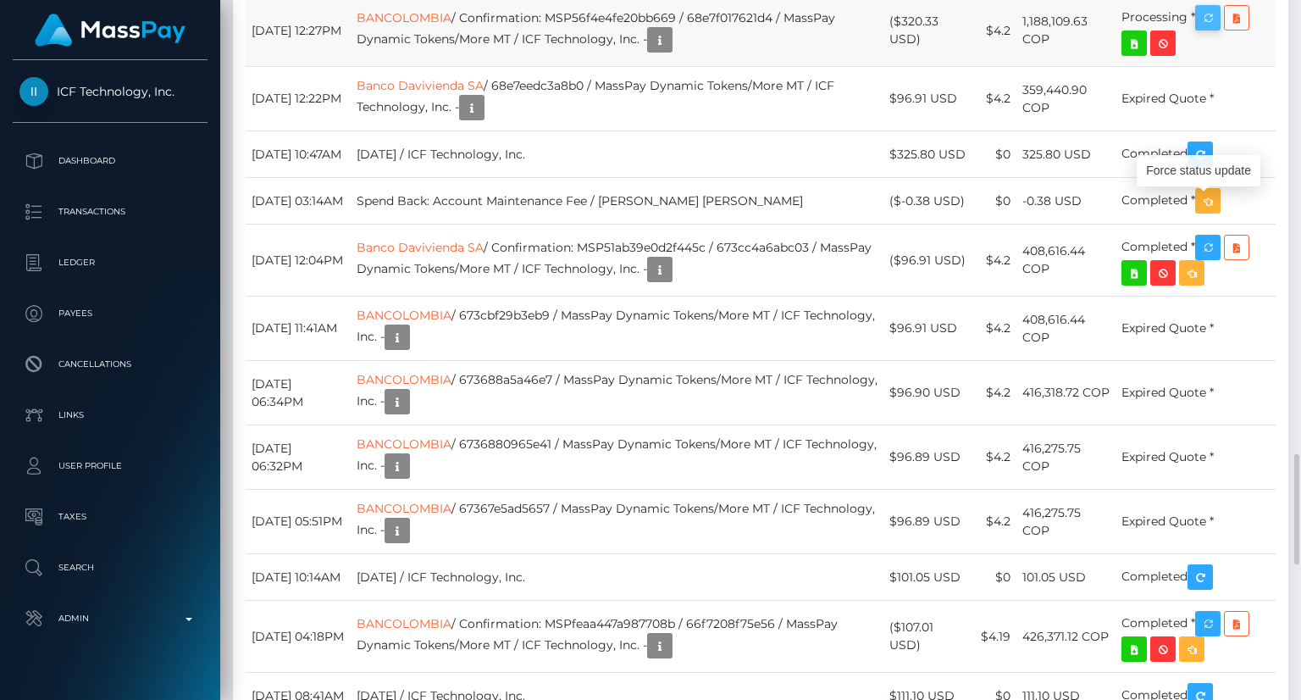
scroll to position [203, 325]
click at [1206, 29] on icon "button" at bounding box center [1208, 18] width 20 height 21
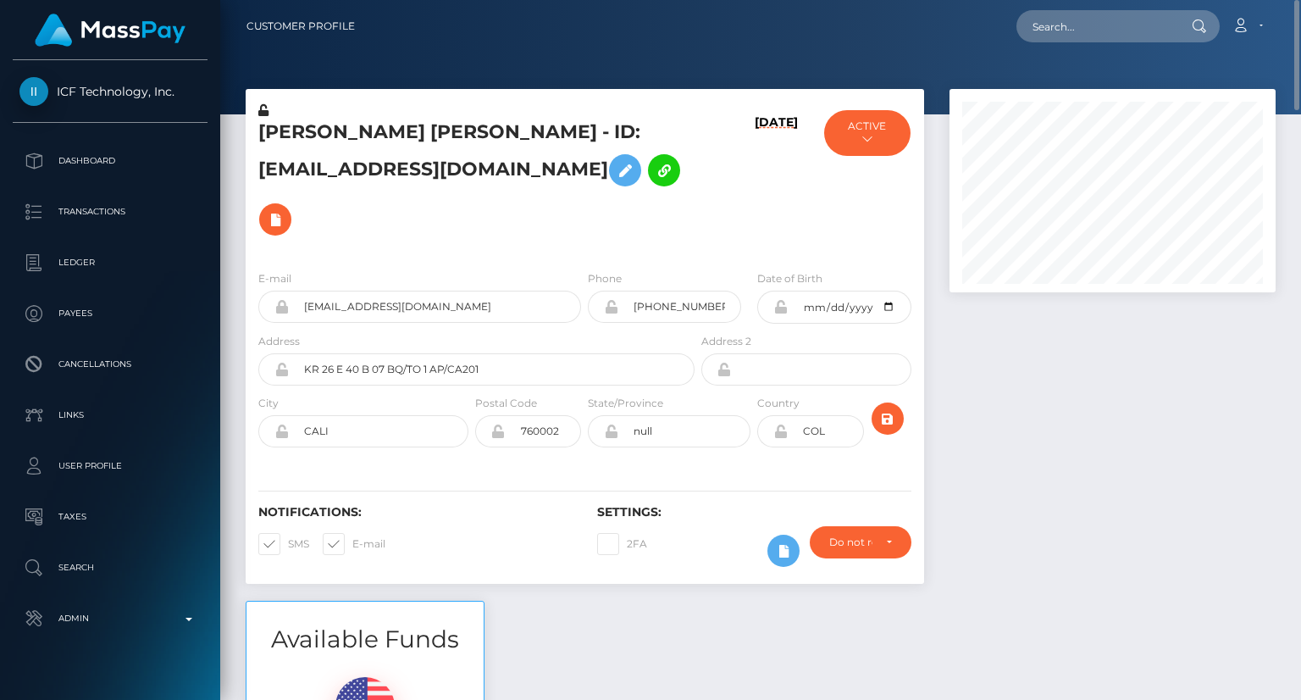
scroll to position [846974, 846851]
click at [1032, 25] on input "text" at bounding box center [1096, 26] width 159 height 32
paste input "MSPbcf7498cf97270f"
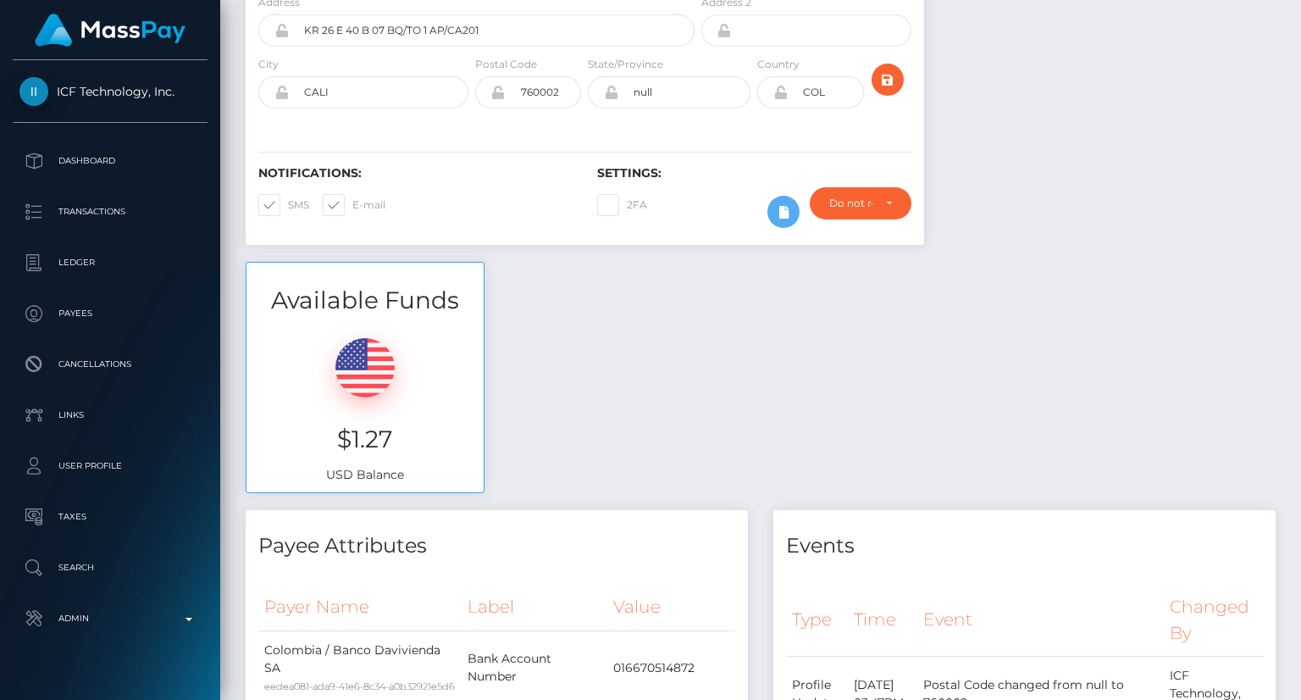
scroll to position [0, 0]
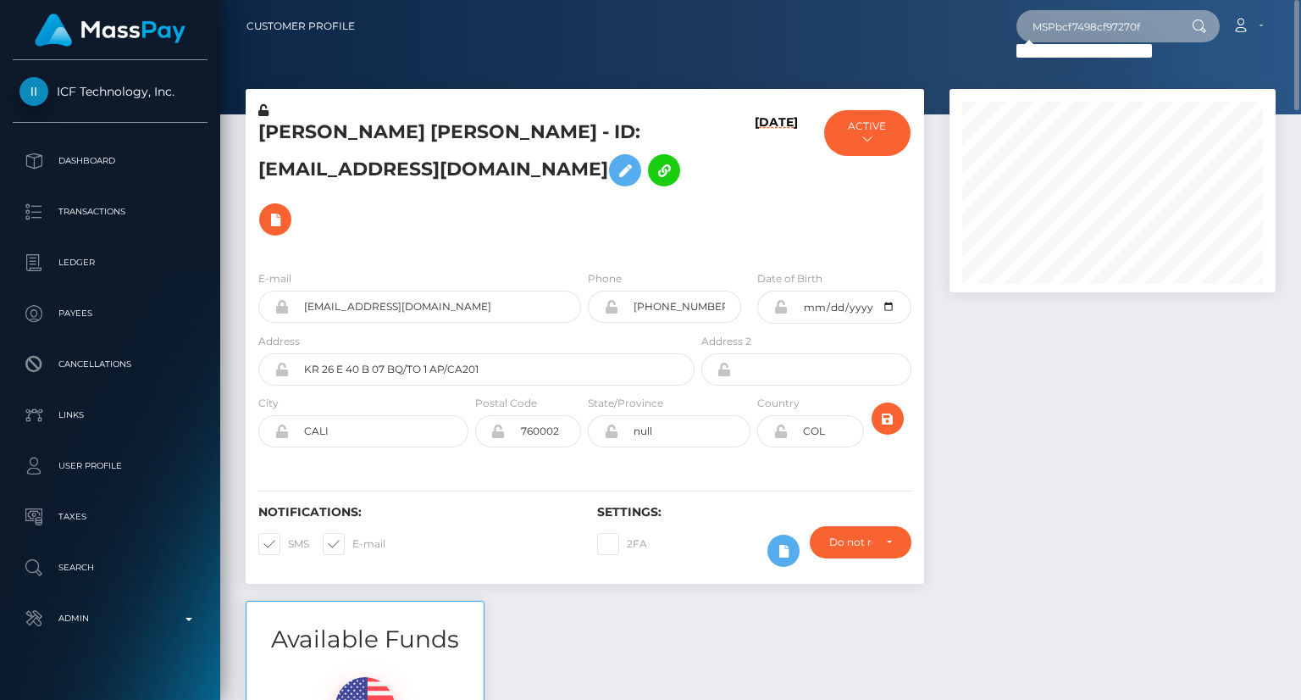
type input "MSPbcf7498cf97270f"
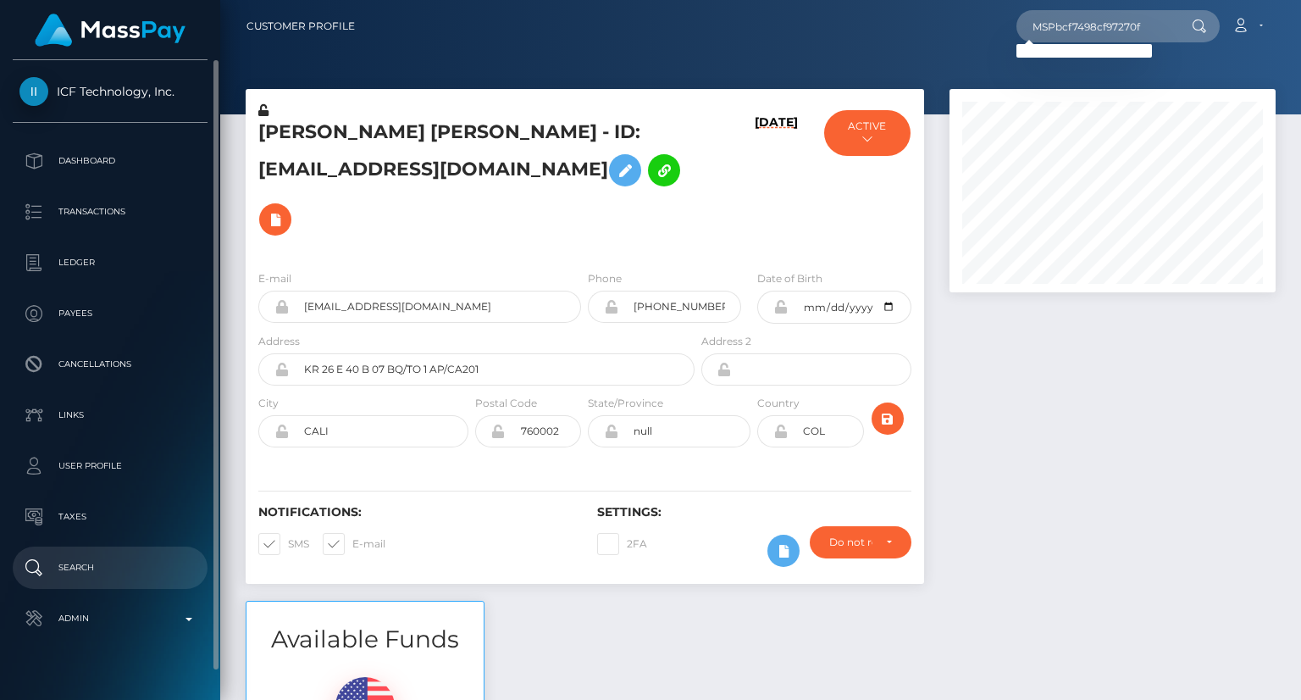
click at [113, 563] on p "Search" at bounding box center [109, 567] width 181 height 25
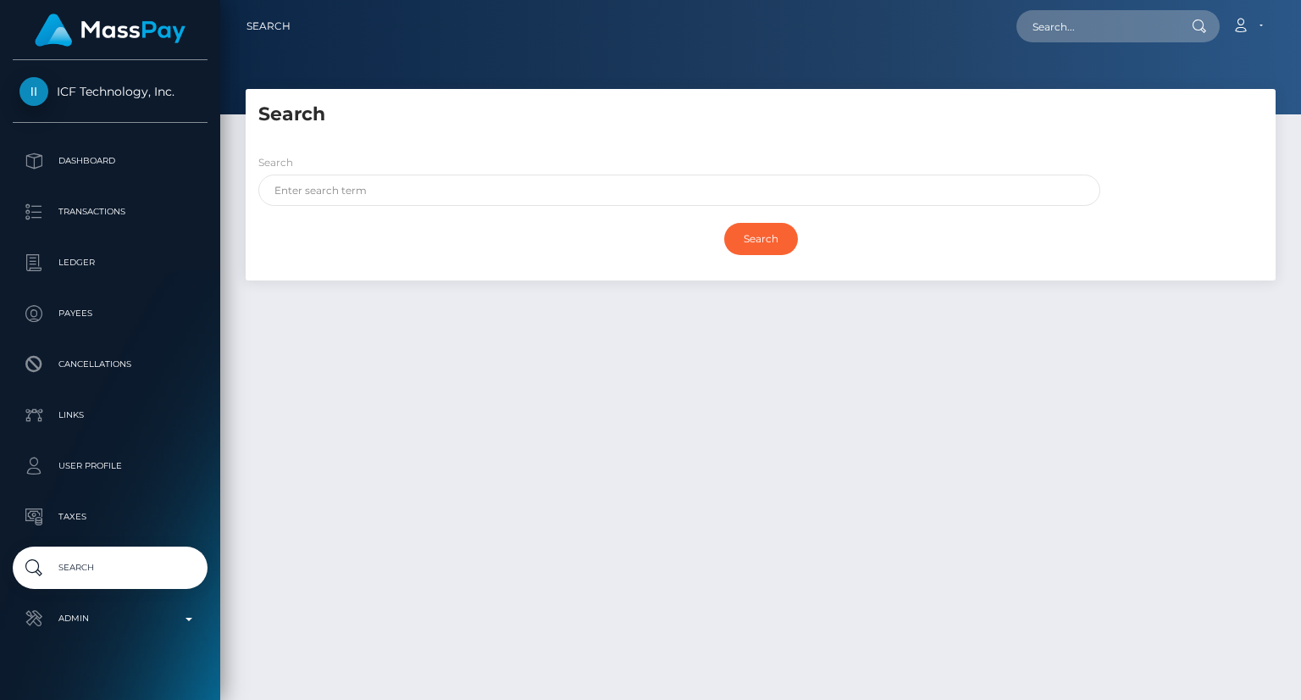
click at [427, 170] on div "Search" at bounding box center [679, 179] width 842 height 53
click at [429, 185] on input "text" at bounding box center [679, 190] width 842 height 31
paste input "ALVAREZ"
type input "ALVAREZ"
click at [763, 239] on input "Search" at bounding box center [761, 239] width 74 height 32
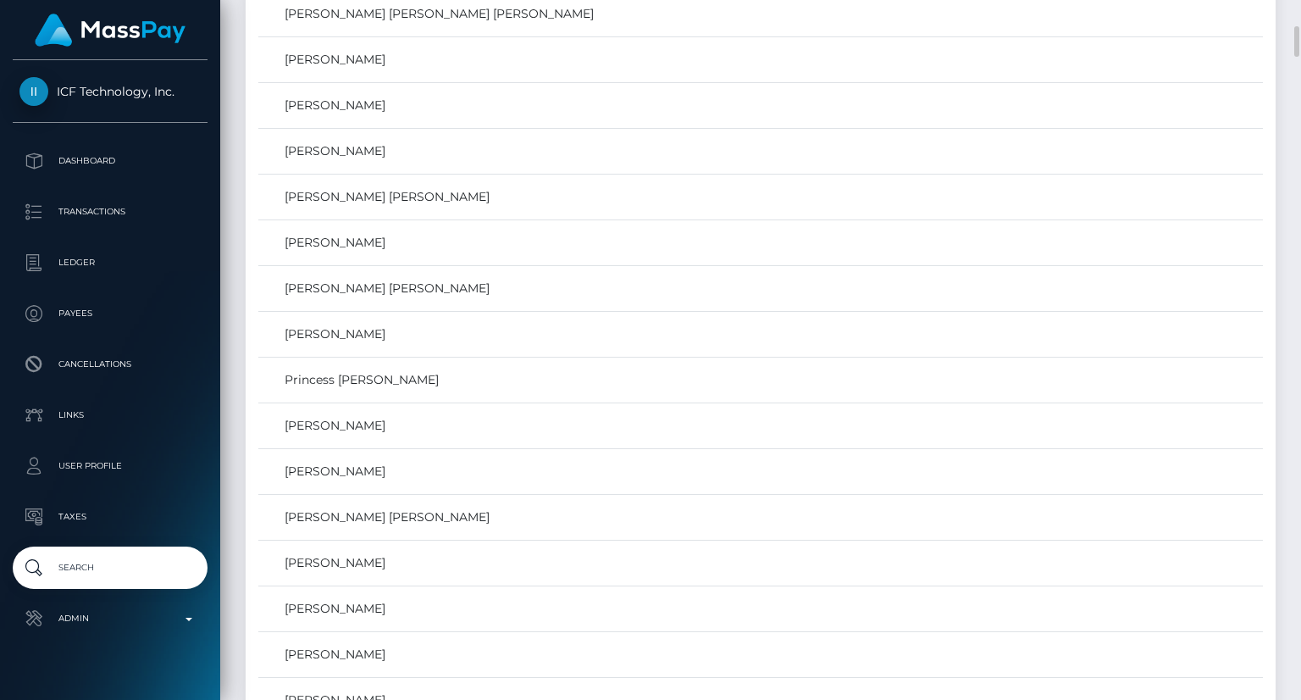
scroll to position [847, 0]
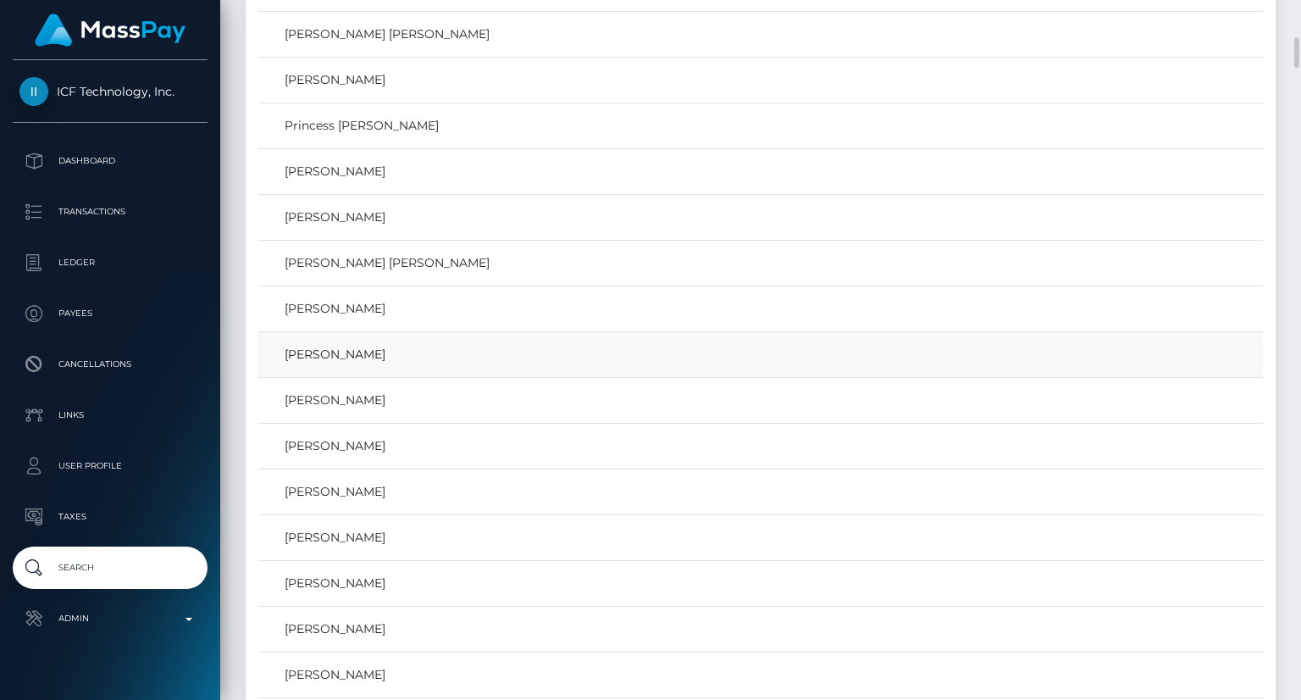
click at [355, 353] on link "Natalia Alvarez" at bounding box center [760, 354] width 993 height 25
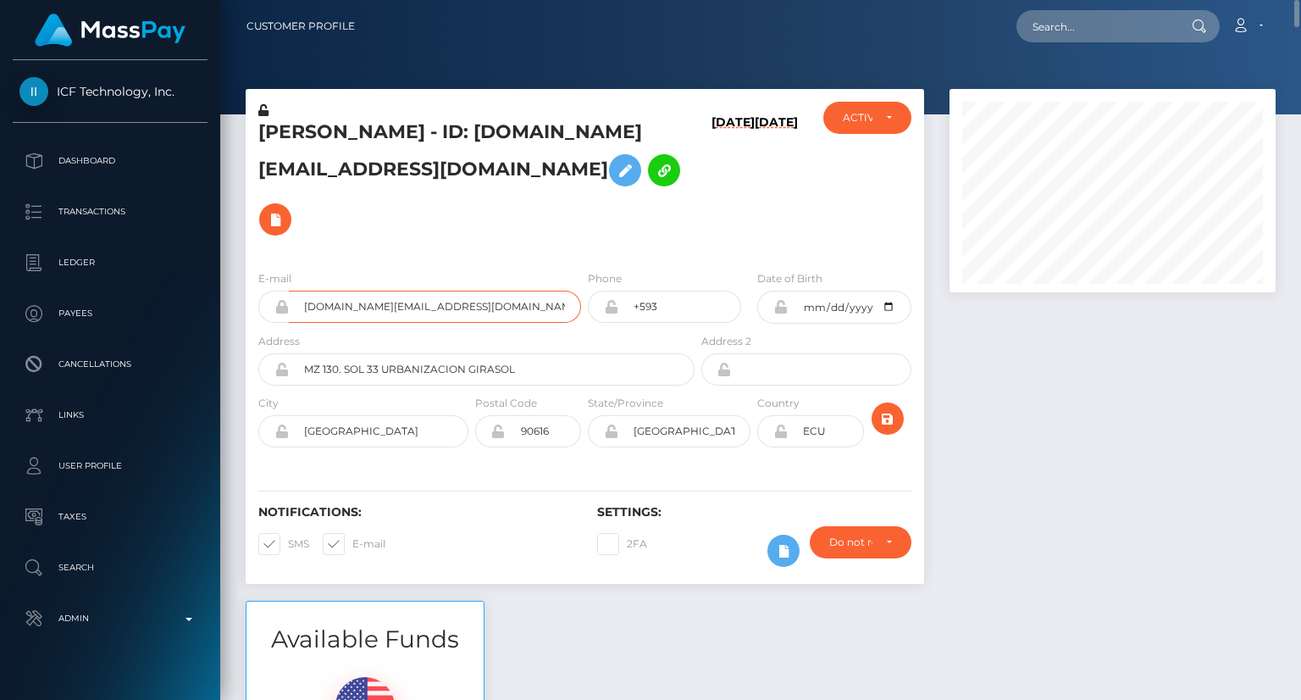
click at [413, 291] on input "[DOMAIN_NAME][EMAIL_ADDRESS][DOMAIN_NAME]" at bounding box center [435, 307] width 292 height 32
click at [413, 291] on input "nemesisstudio.sas@gmail.com" at bounding box center [435, 307] width 292 height 32
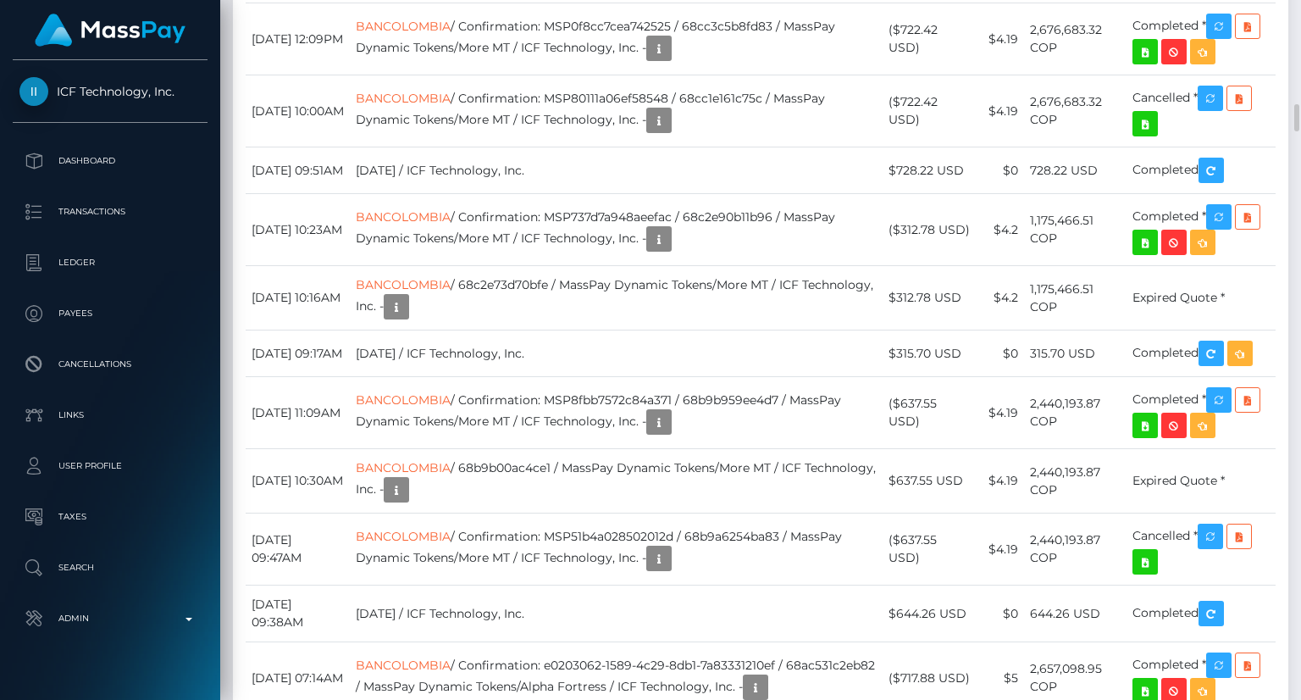
scroll to position [4829, 0]
